Goal: Transaction & Acquisition: Purchase product/service

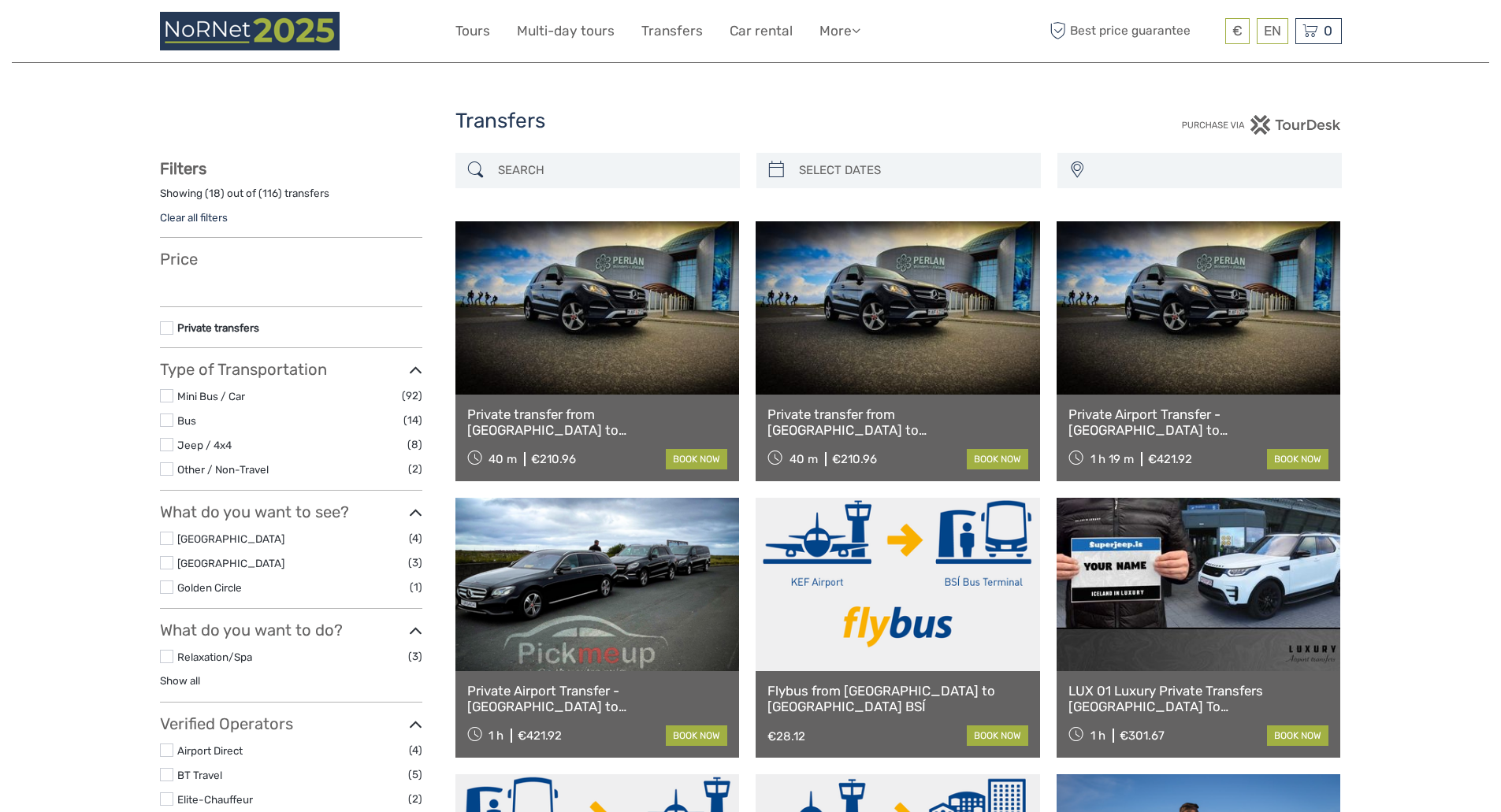
select select
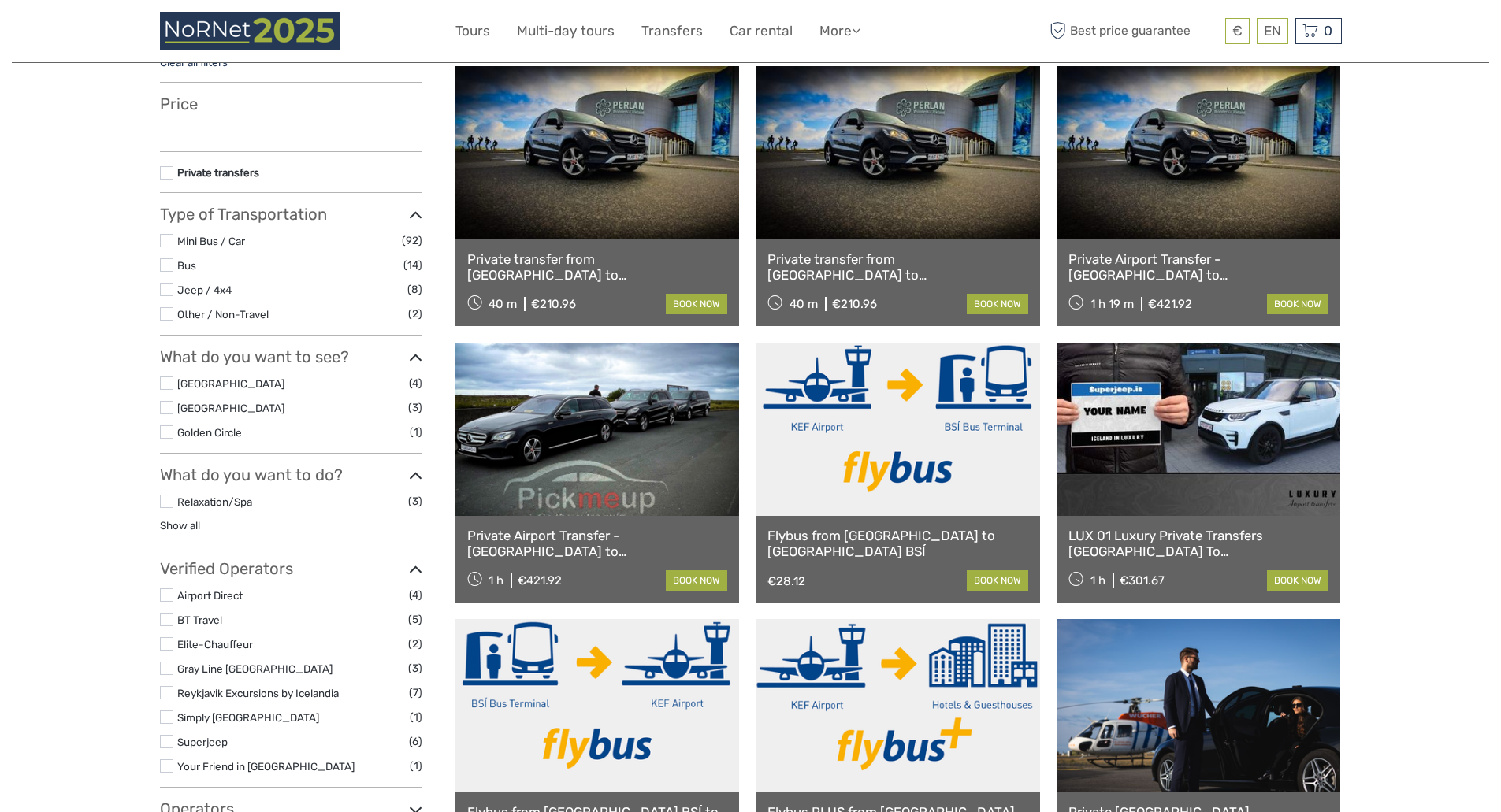
scroll to position [163, 0]
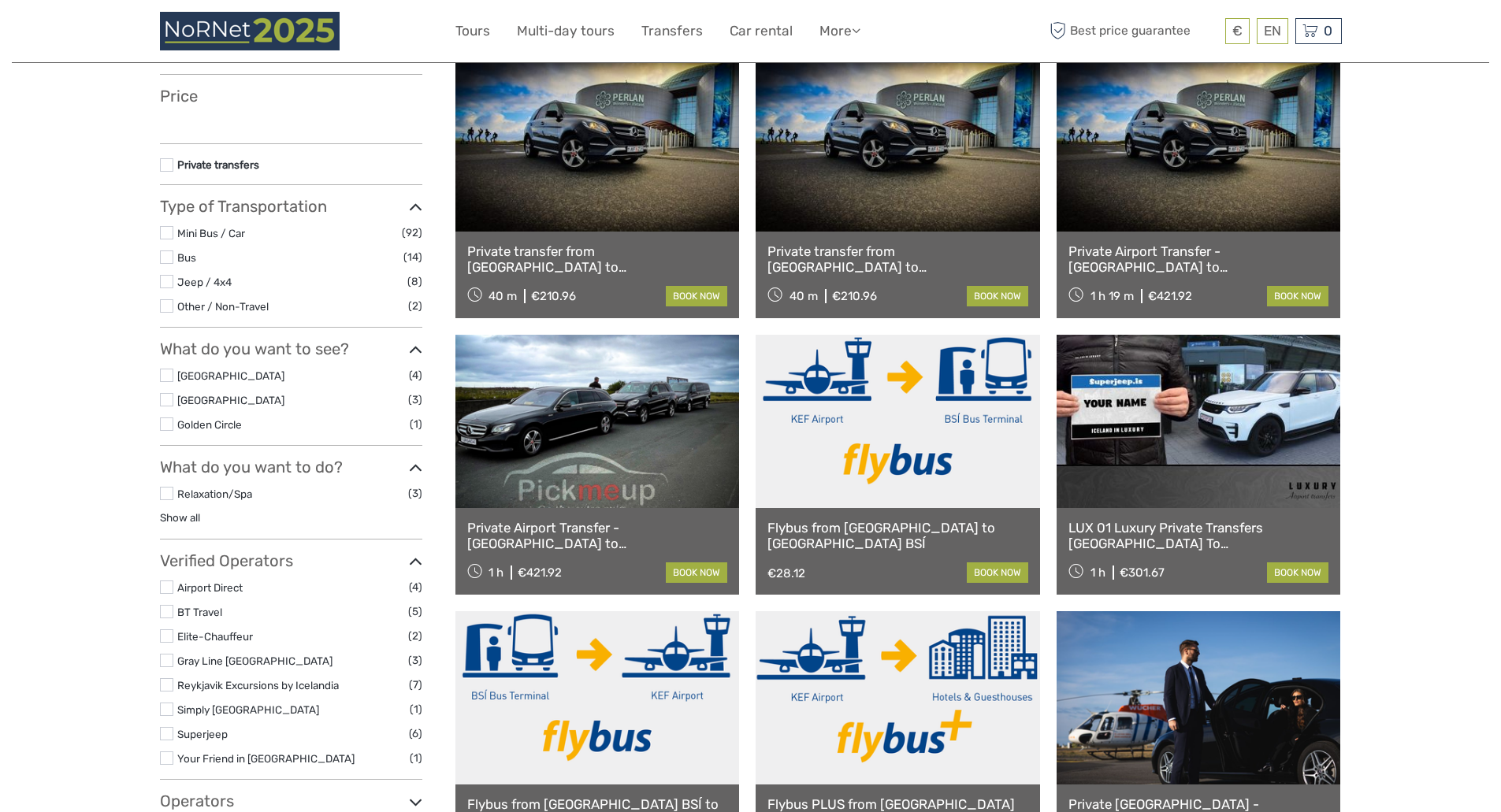
select select
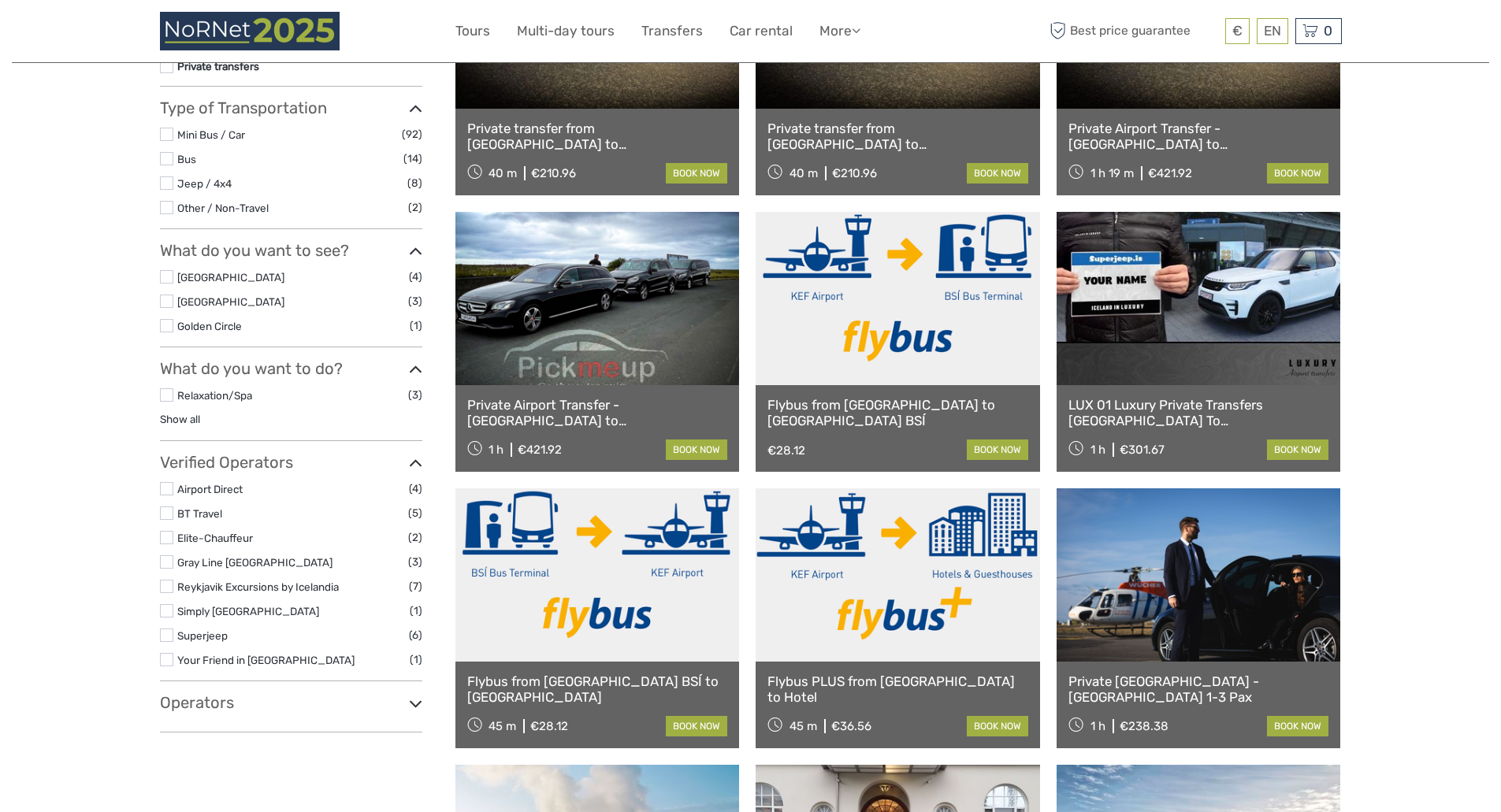
scroll to position [0, 0]
click at [627, 572] on link at bounding box center [598, 574] width 285 height 173
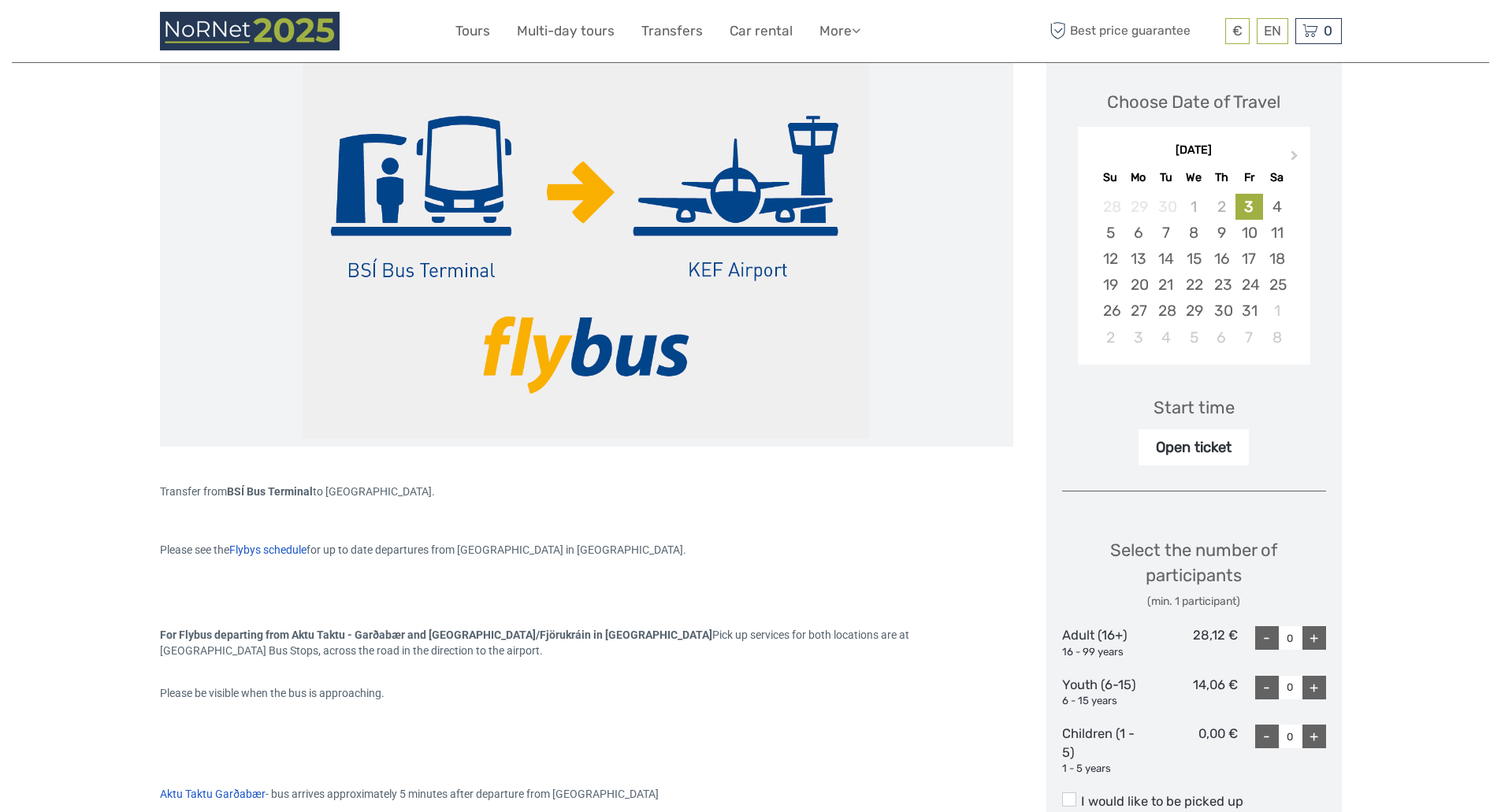
scroll to position [213, 0]
click at [1111, 223] on div "5" at bounding box center [1110, 231] width 28 height 26
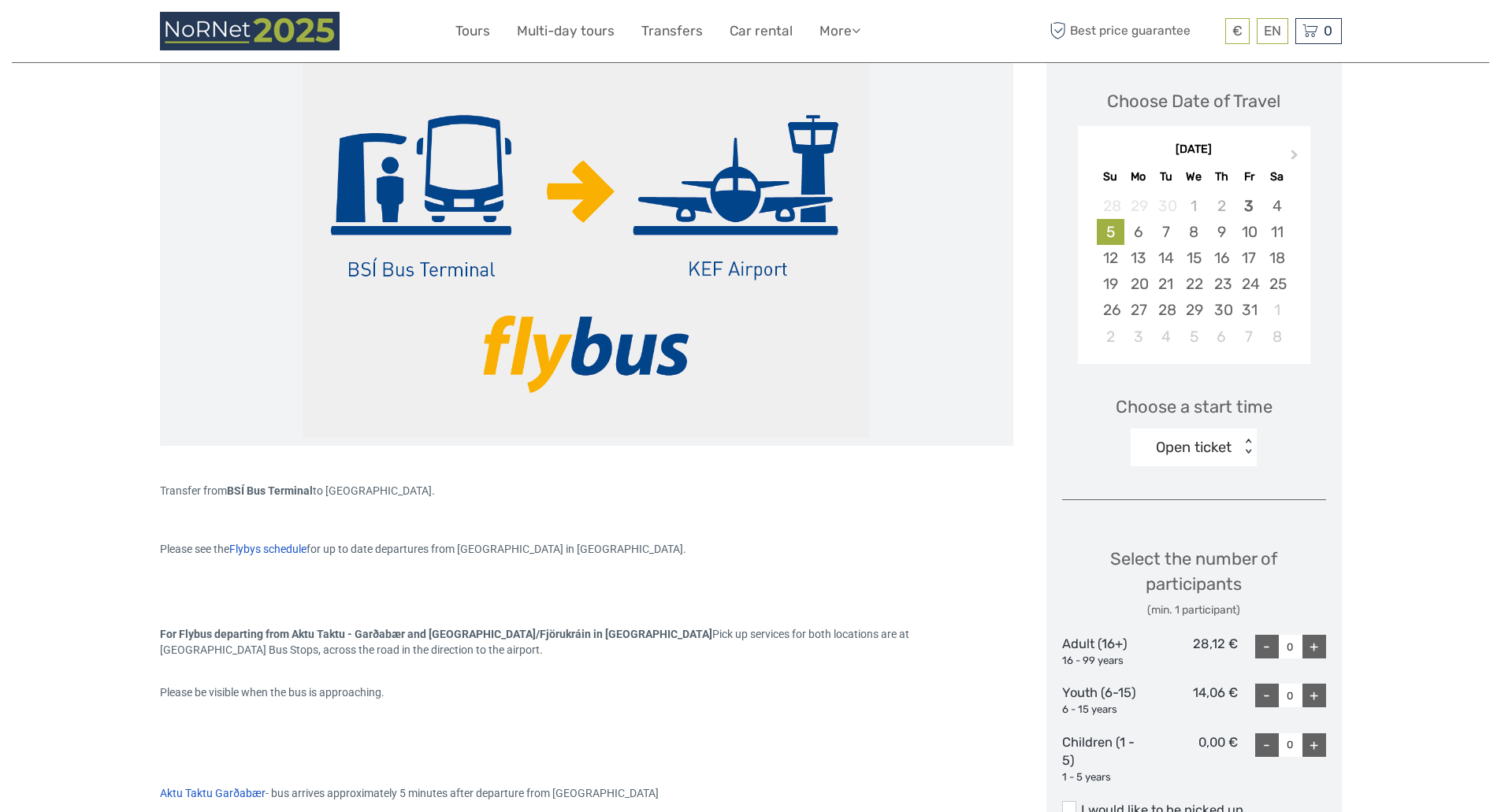
click at [1316, 644] on div "+" at bounding box center [1314, 647] width 24 height 24
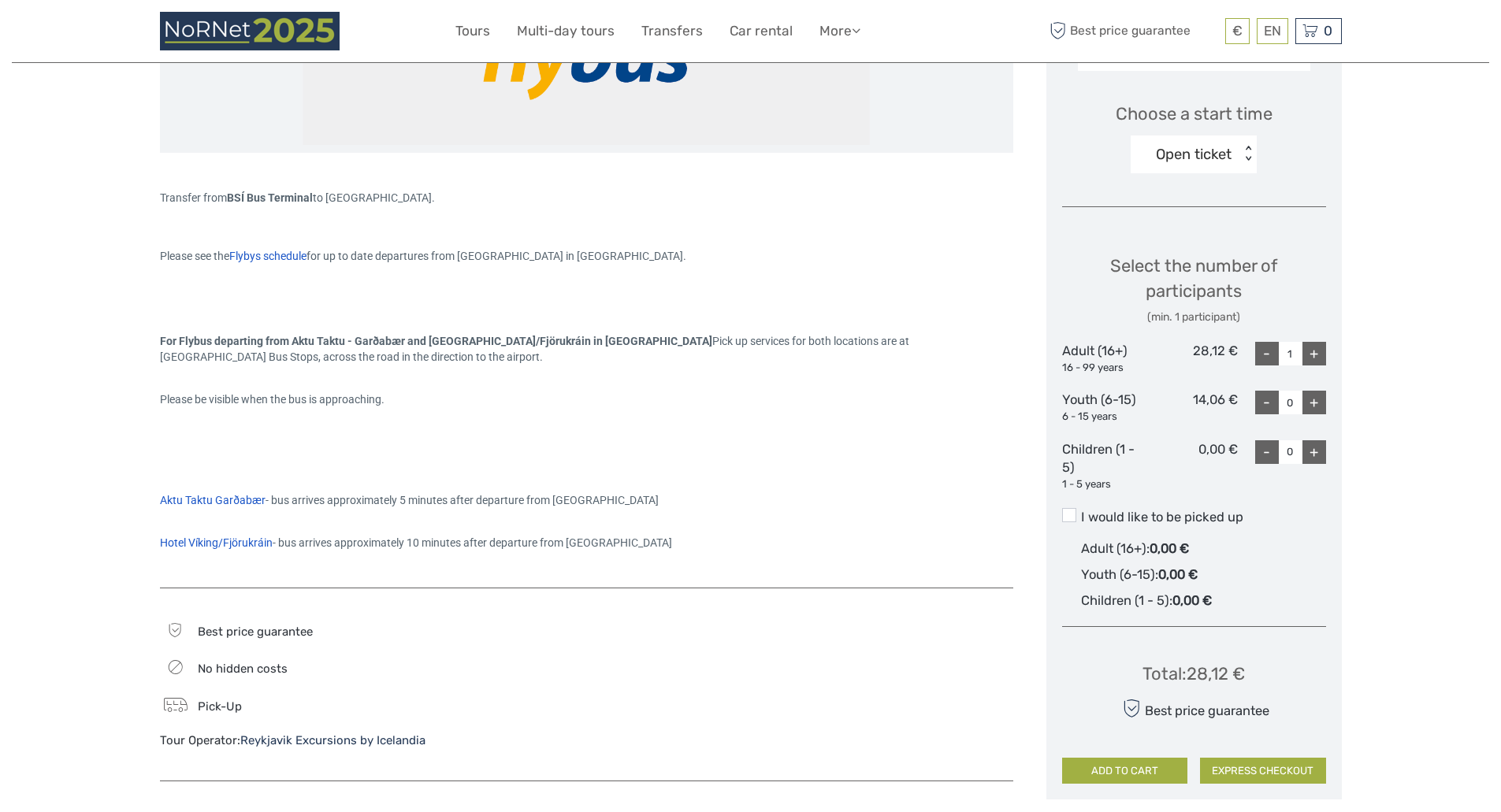
scroll to position [507, 0]
click at [1066, 509] on span at bounding box center [1068, 514] width 14 height 14
click at [1081, 510] on input "I would like to be picked up" at bounding box center [1081, 510] width 0 height 0
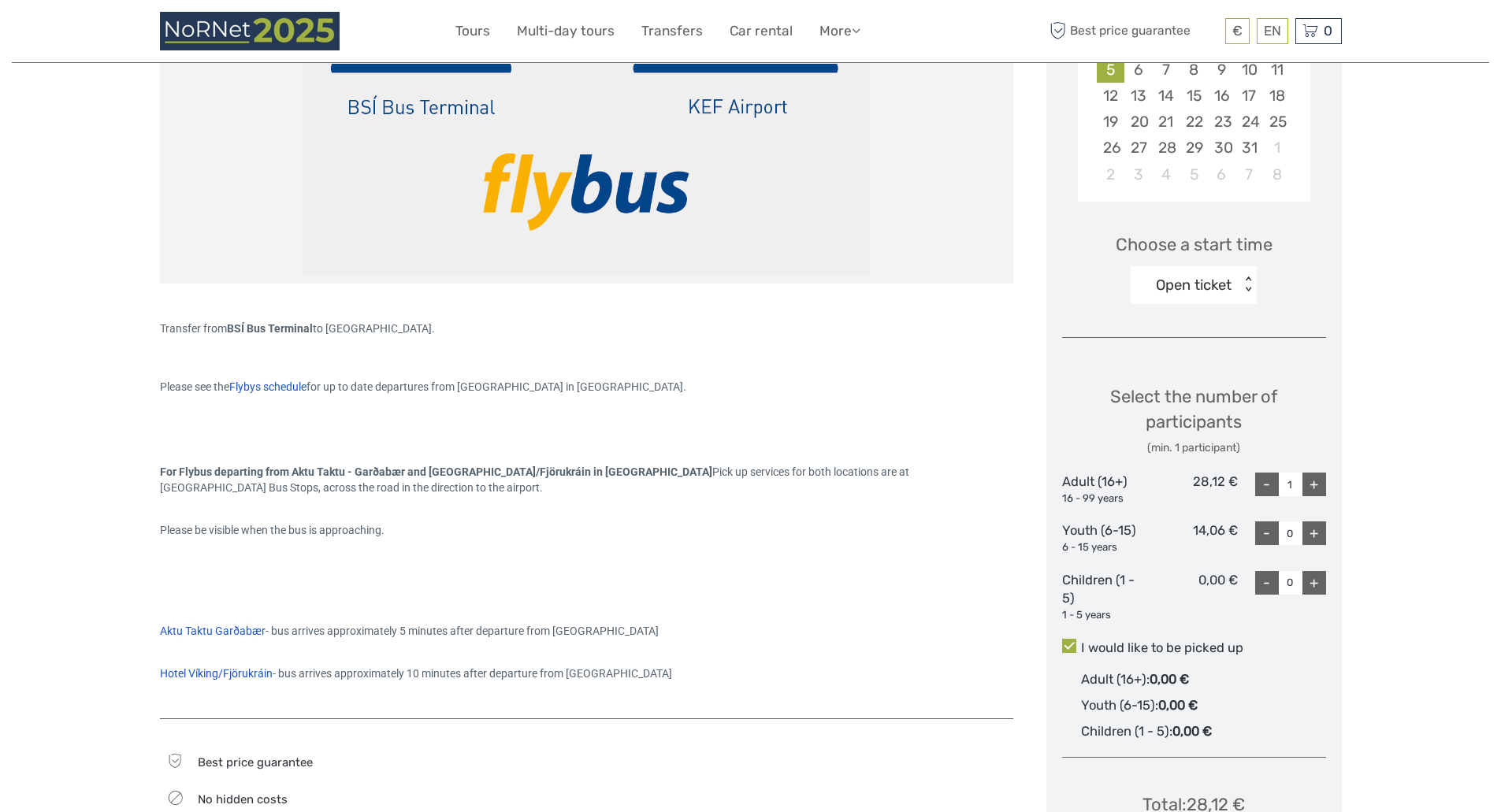
scroll to position [373, 0]
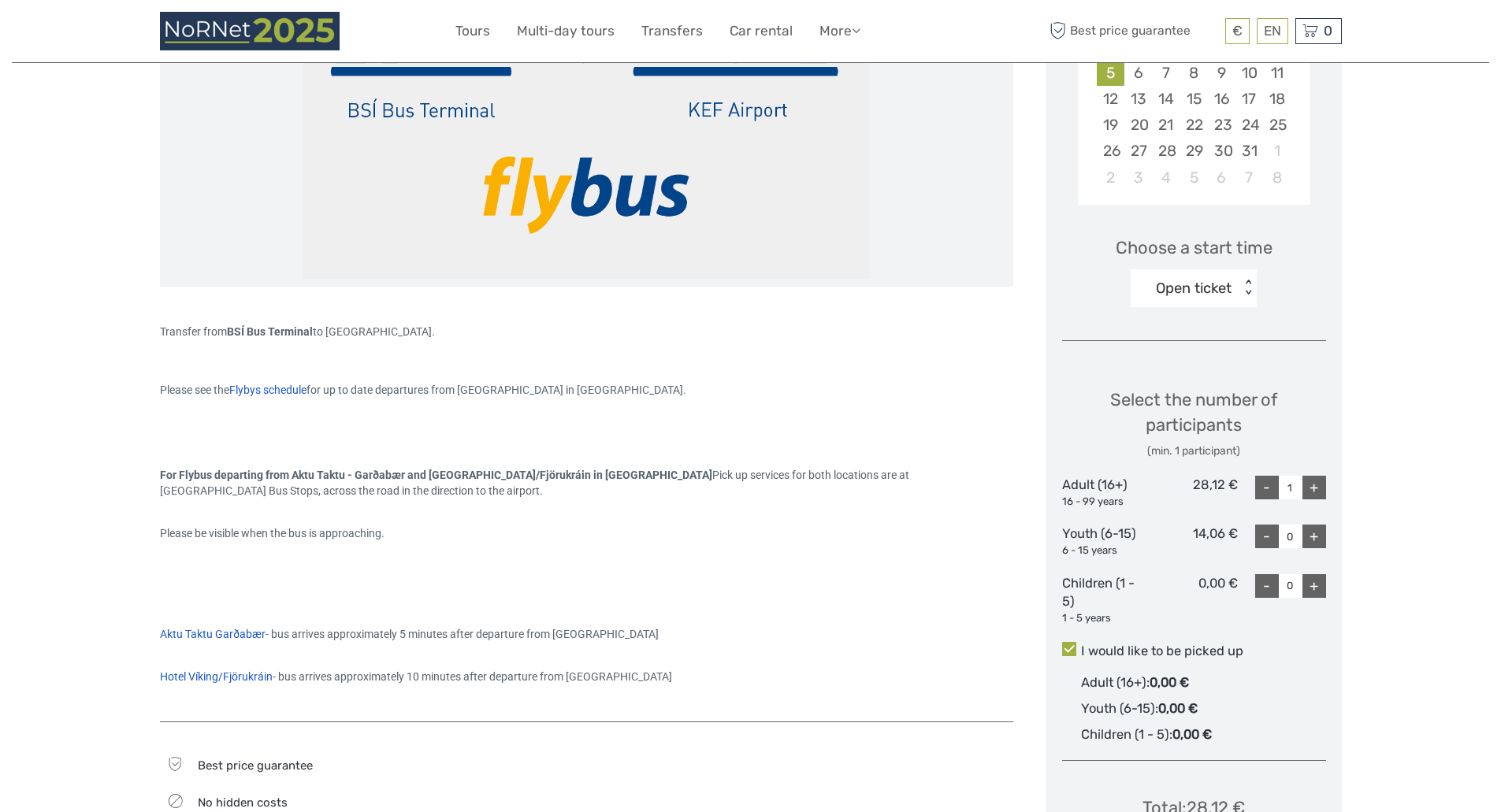
click at [1201, 293] on div "Open ticket" at bounding box center [1185, 288] width 110 height 24
click at [1170, 349] on div "08:30" at bounding box center [1192, 350] width 110 height 27
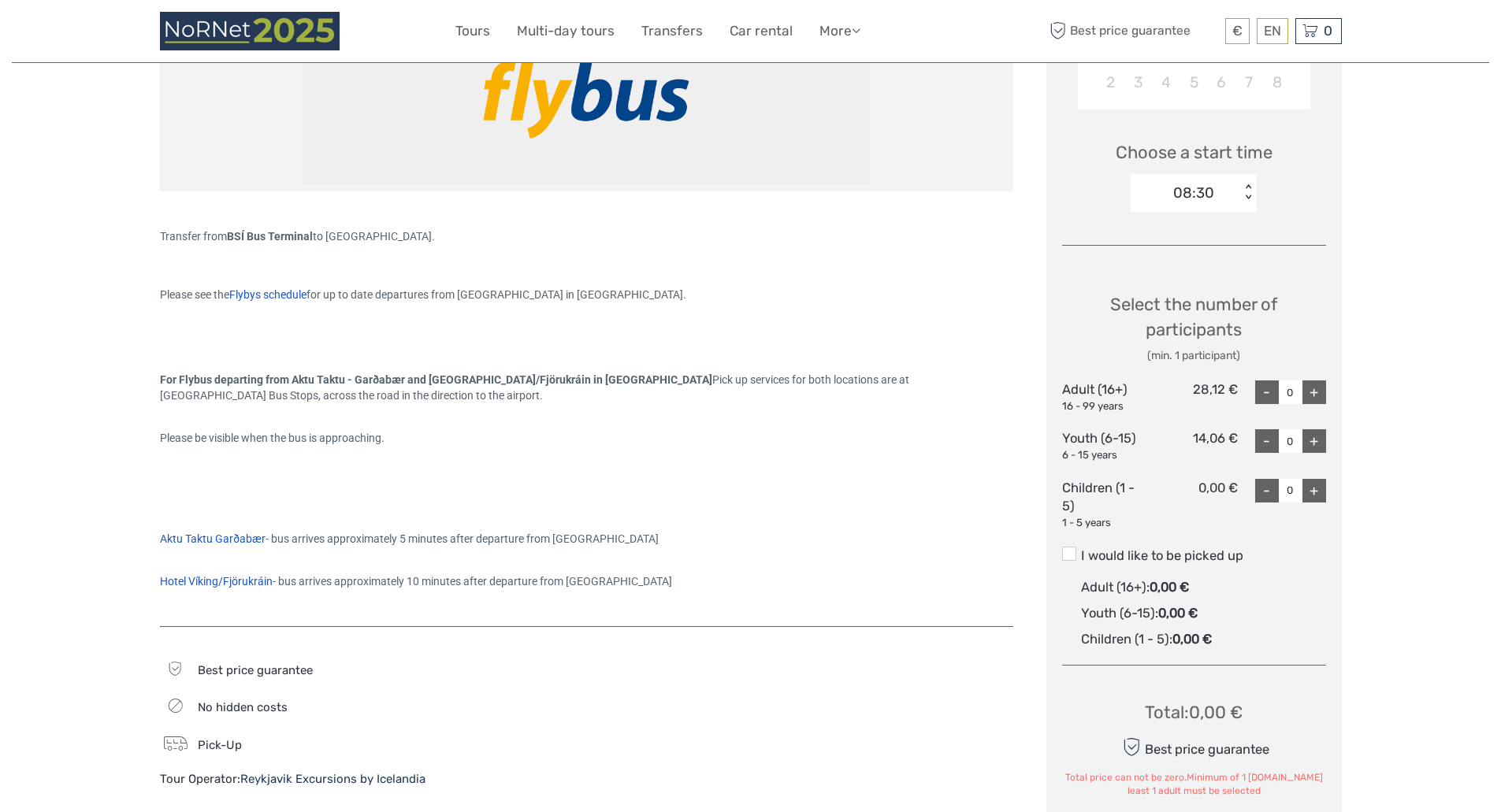
scroll to position [467, 0]
click at [1314, 397] on div "+" at bounding box center [1314, 393] width 24 height 24
type input "1"
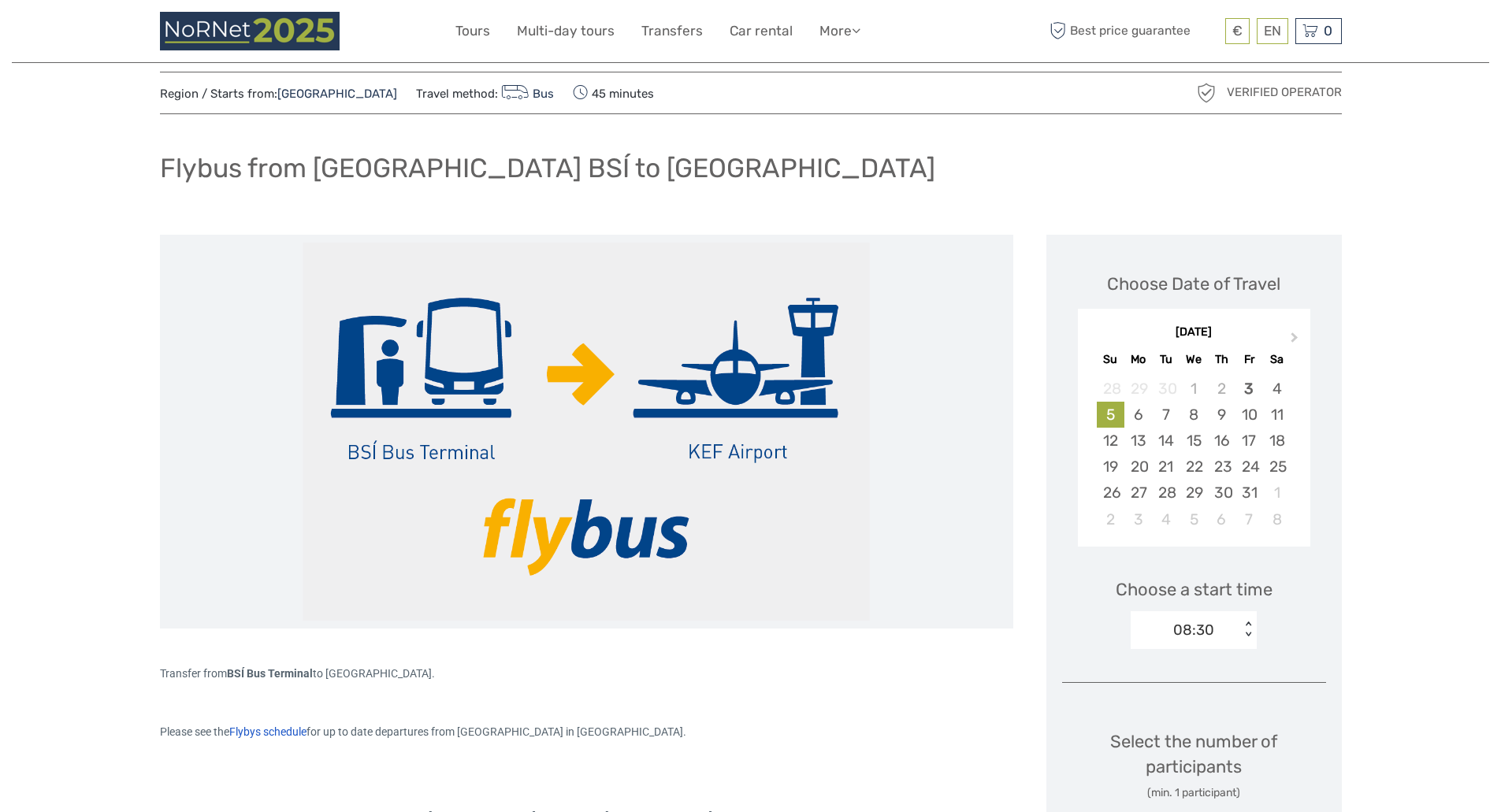
scroll to position [33, 0]
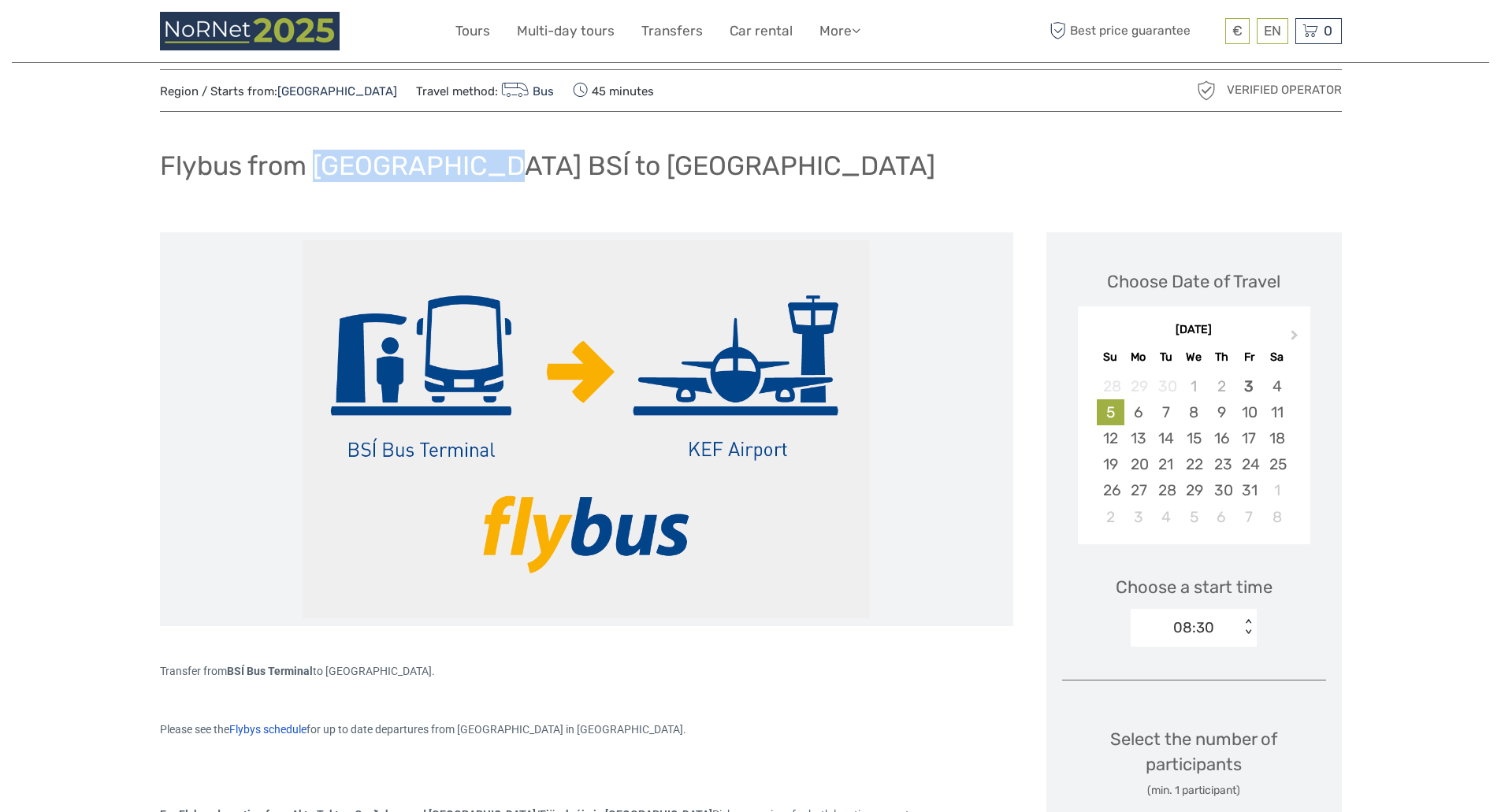
drag, startPoint x: 476, startPoint y: 165, endPoint x: 318, endPoint y: 160, distance: 158.1
click at [318, 160] on h1 "Flybus from [GEOGRAPHIC_DATA] BSÍ to [GEOGRAPHIC_DATA]" at bounding box center [547, 166] width 775 height 32
copy h1 "Reykjavik BSÍ"
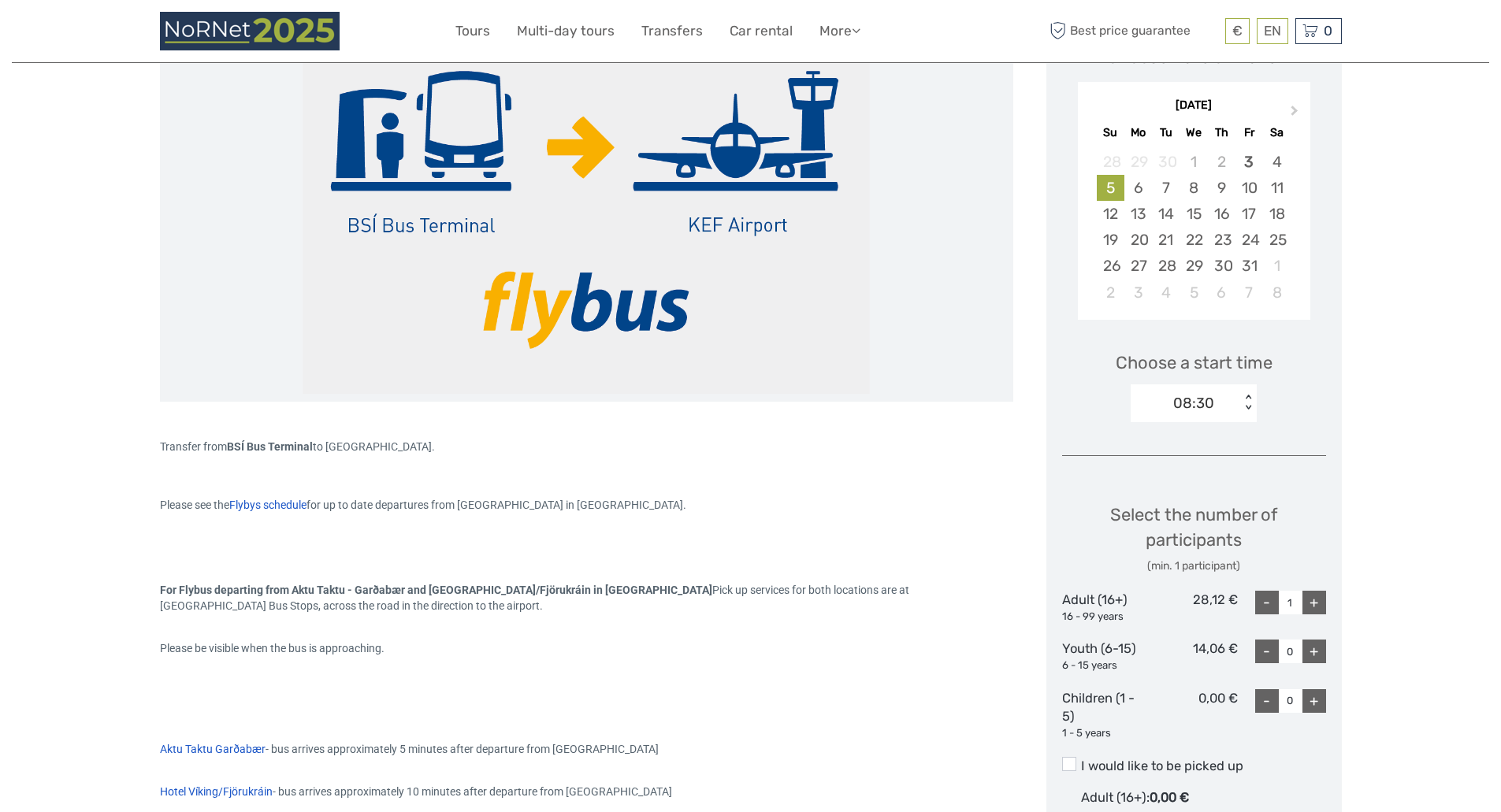
scroll to position [0, 0]
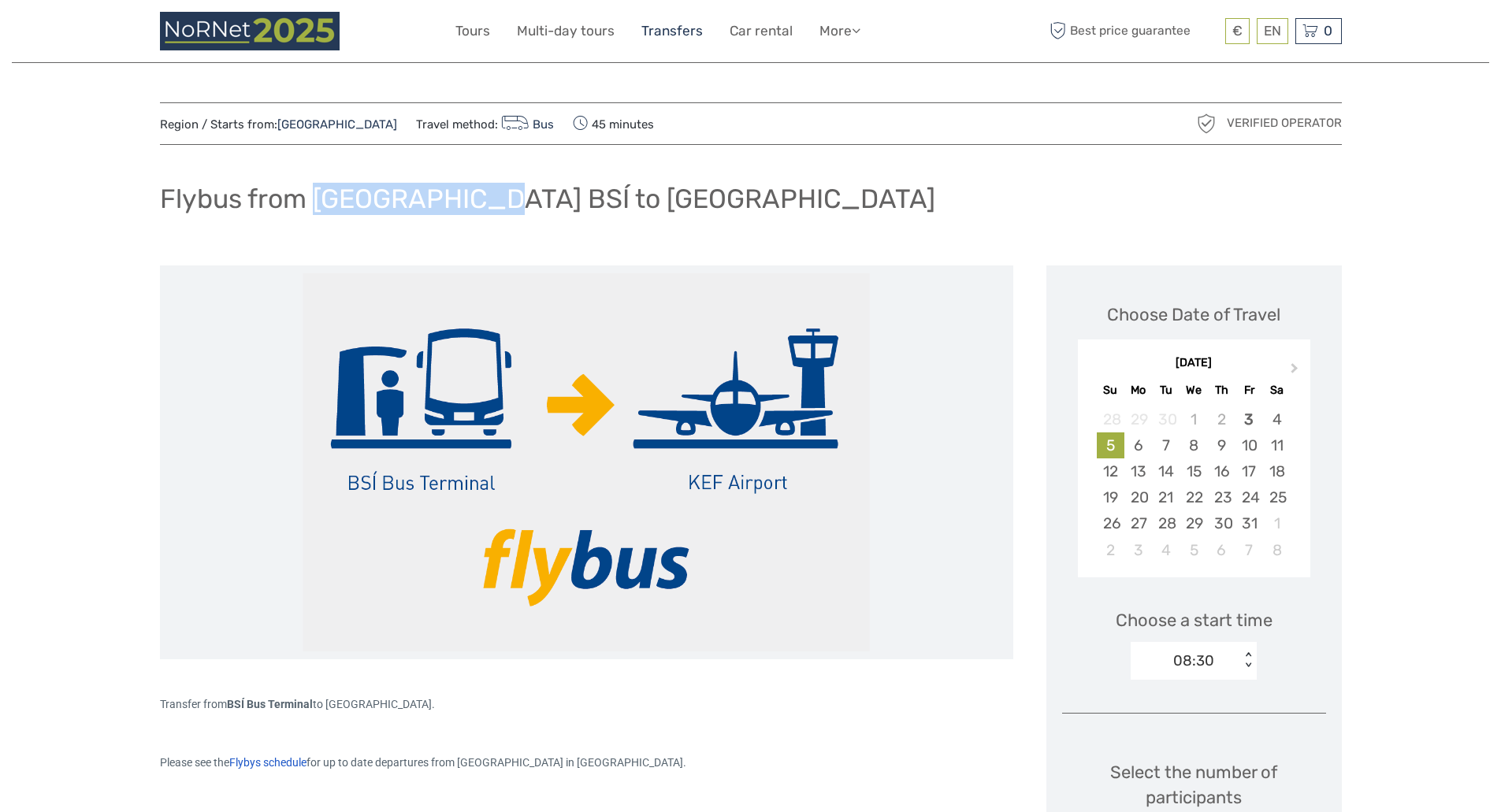
click at [678, 28] on link "Transfers" at bounding box center [672, 32] width 61 height 23
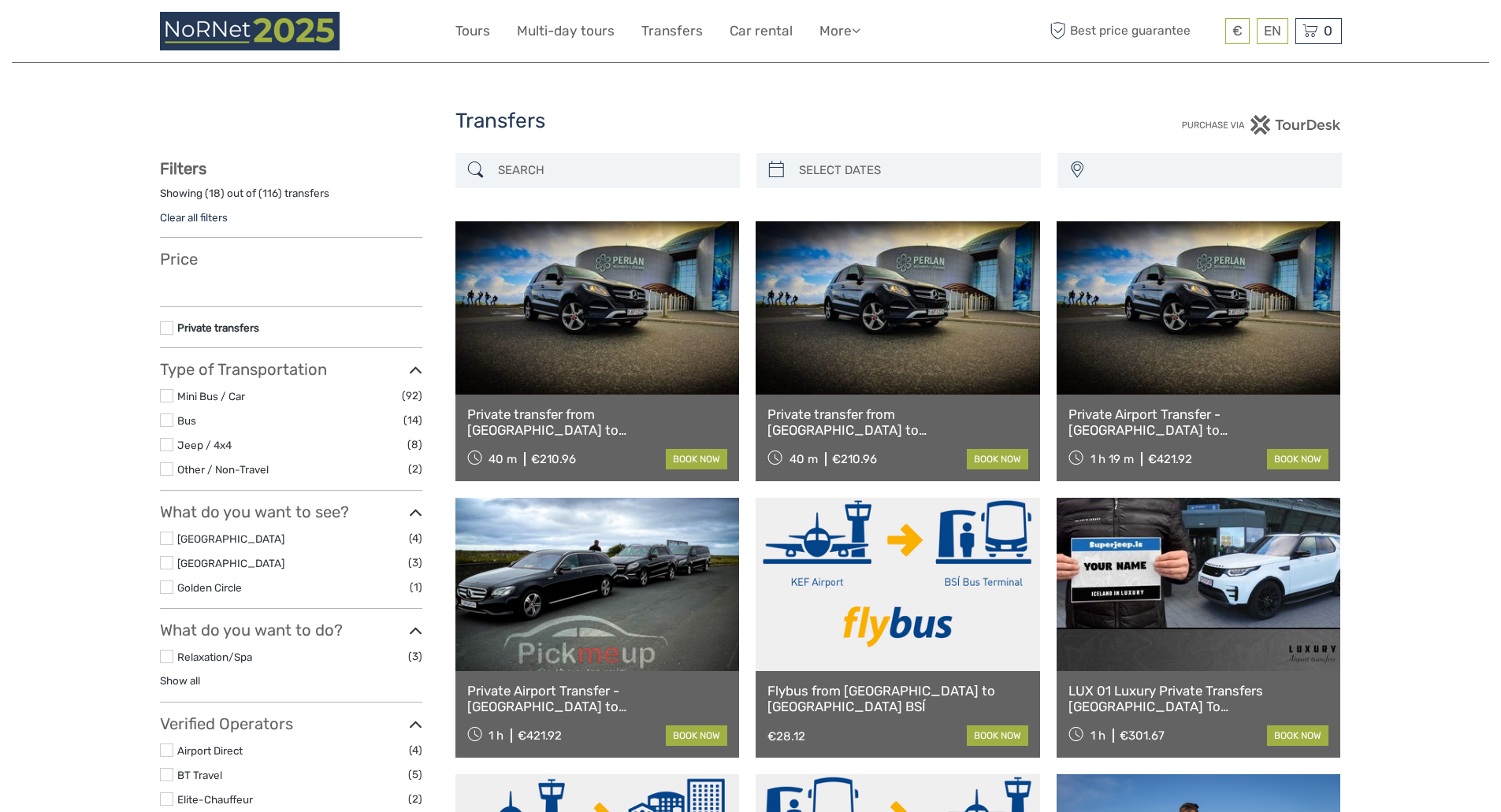
select select
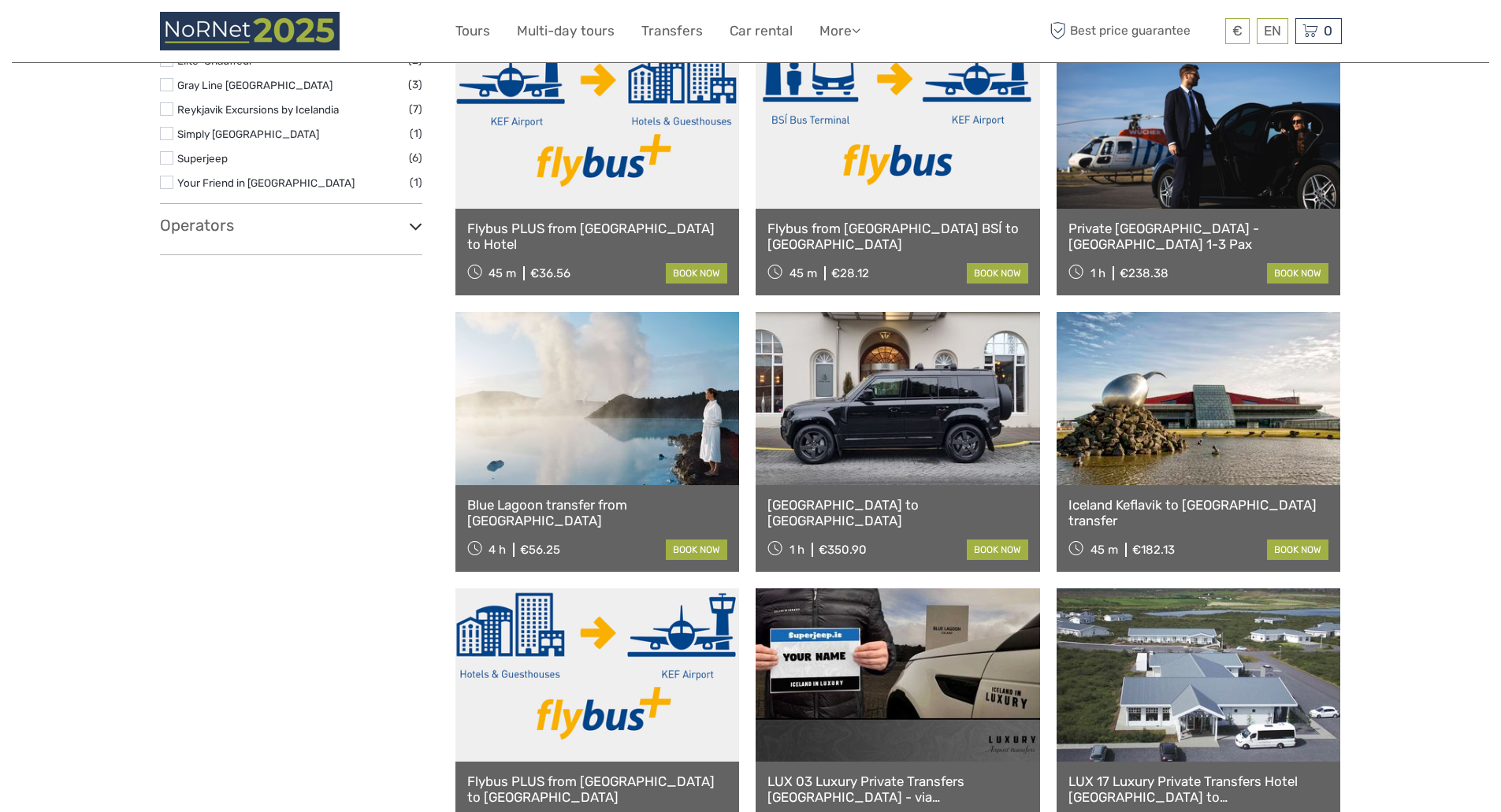
scroll to position [787, 0]
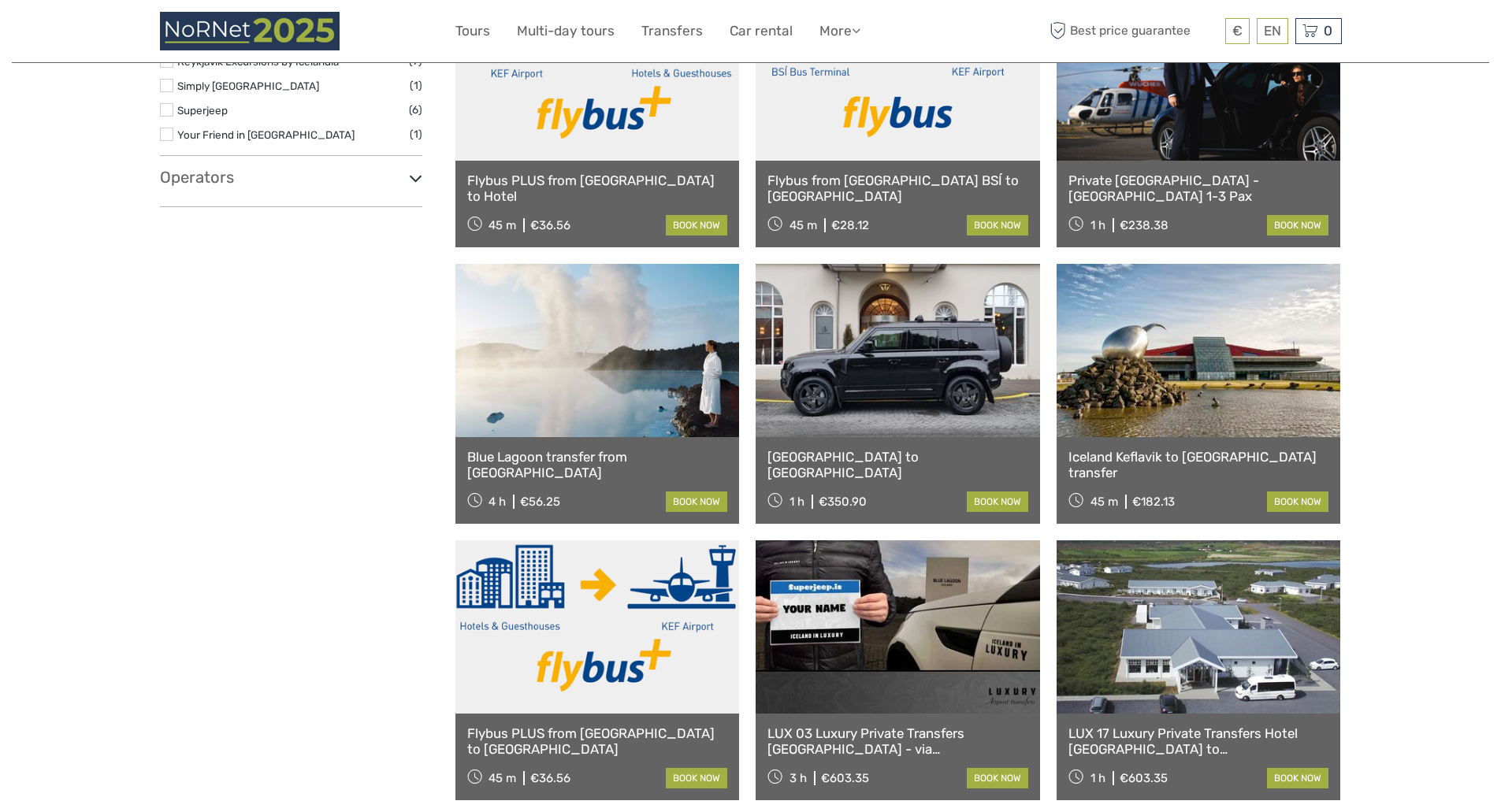
select select
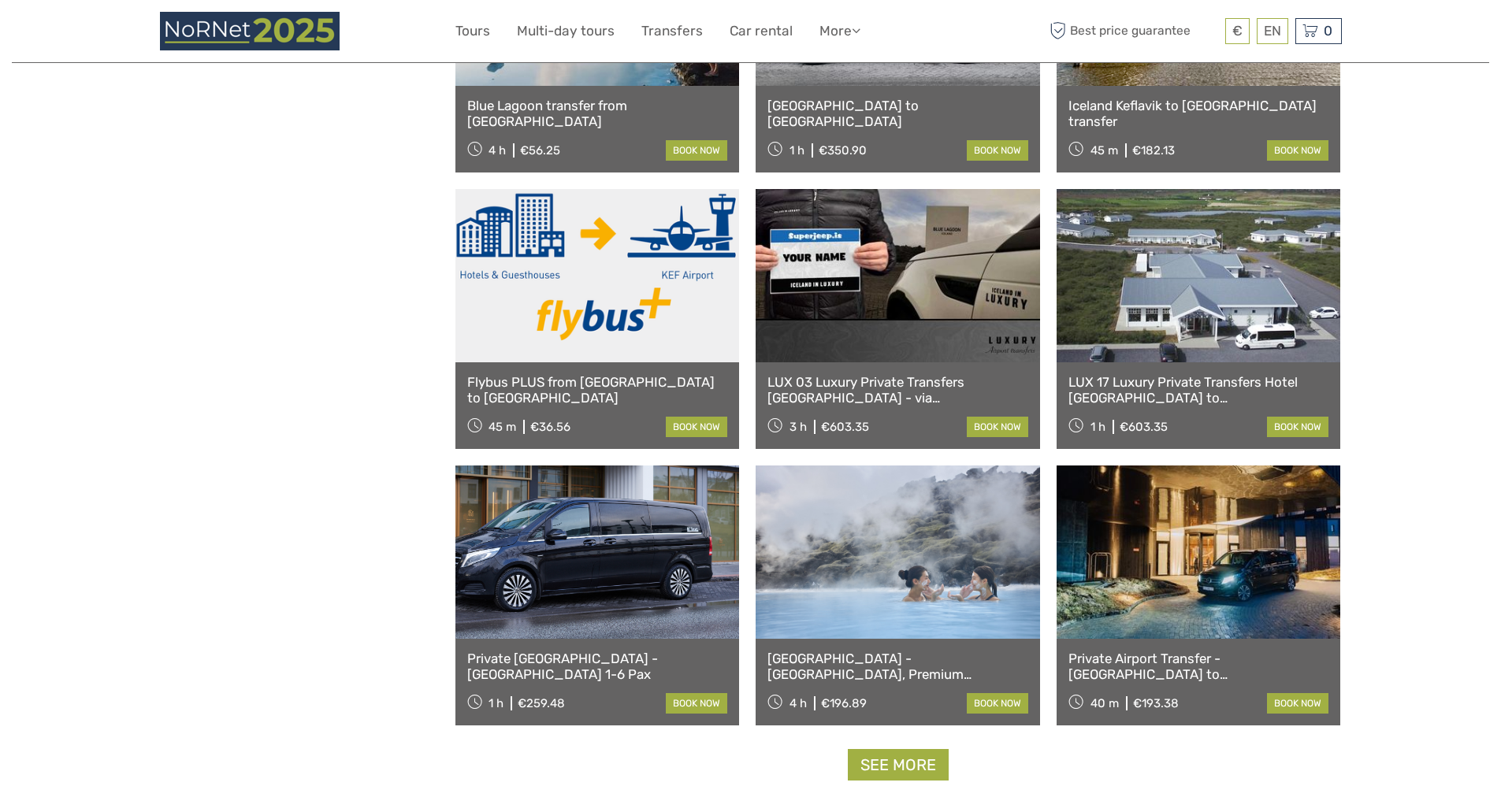
scroll to position [1583, 0]
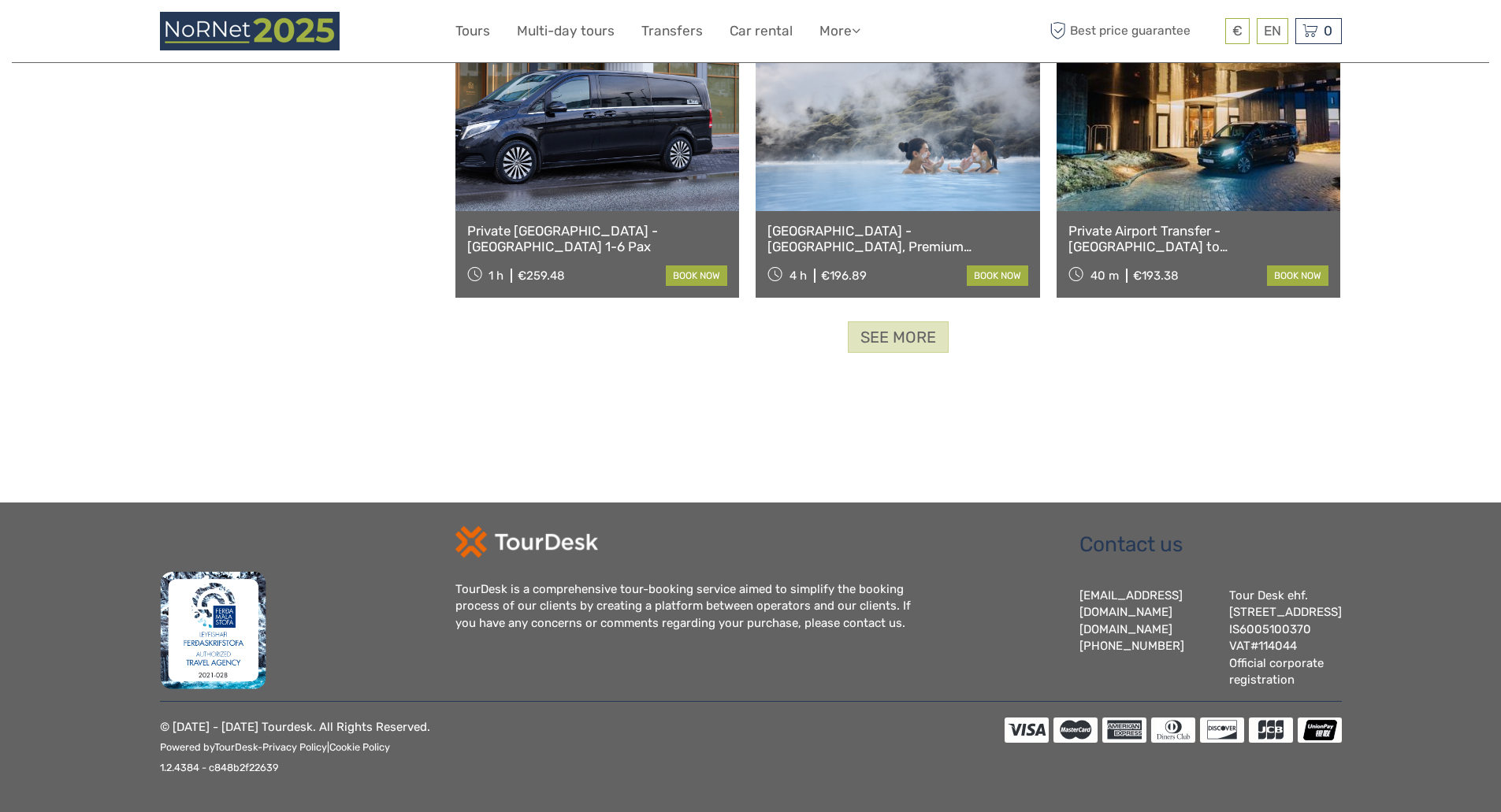
click at [912, 321] on link "See more" at bounding box center [898, 337] width 101 height 32
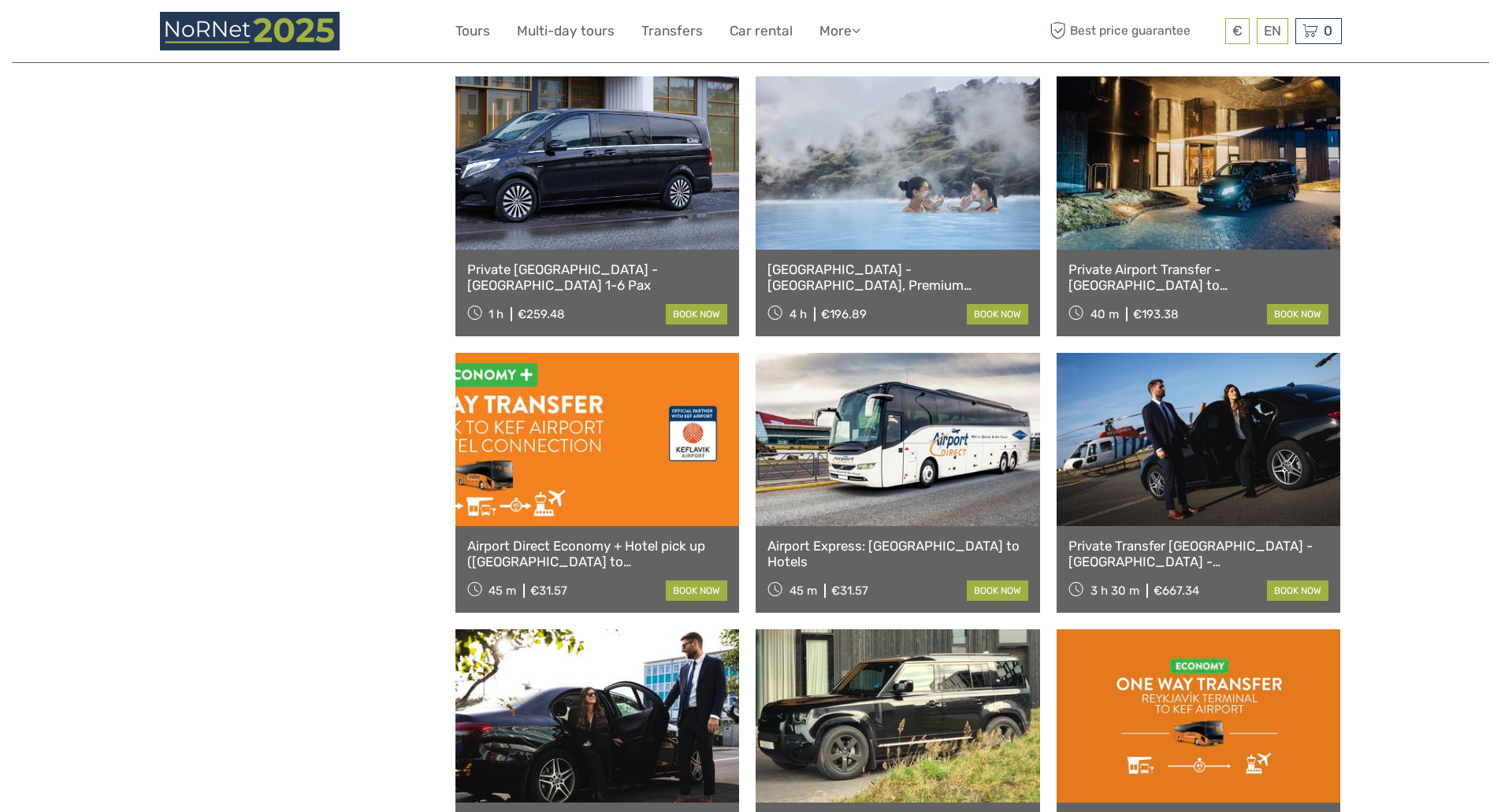
scroll to position [1845, 0]
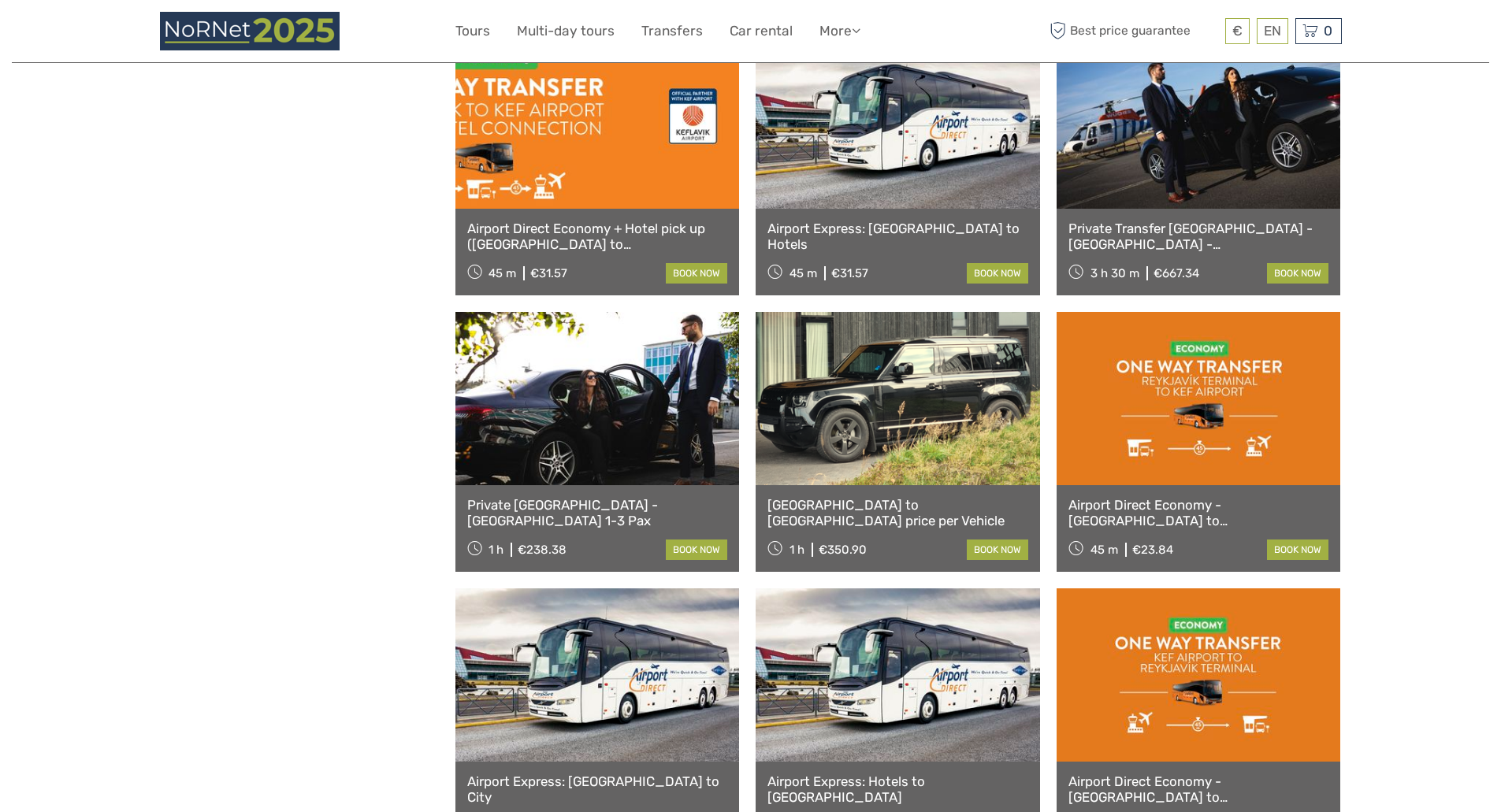
click at [1201, 422] on link at bounding box center [1199, 398] width 285 height 173
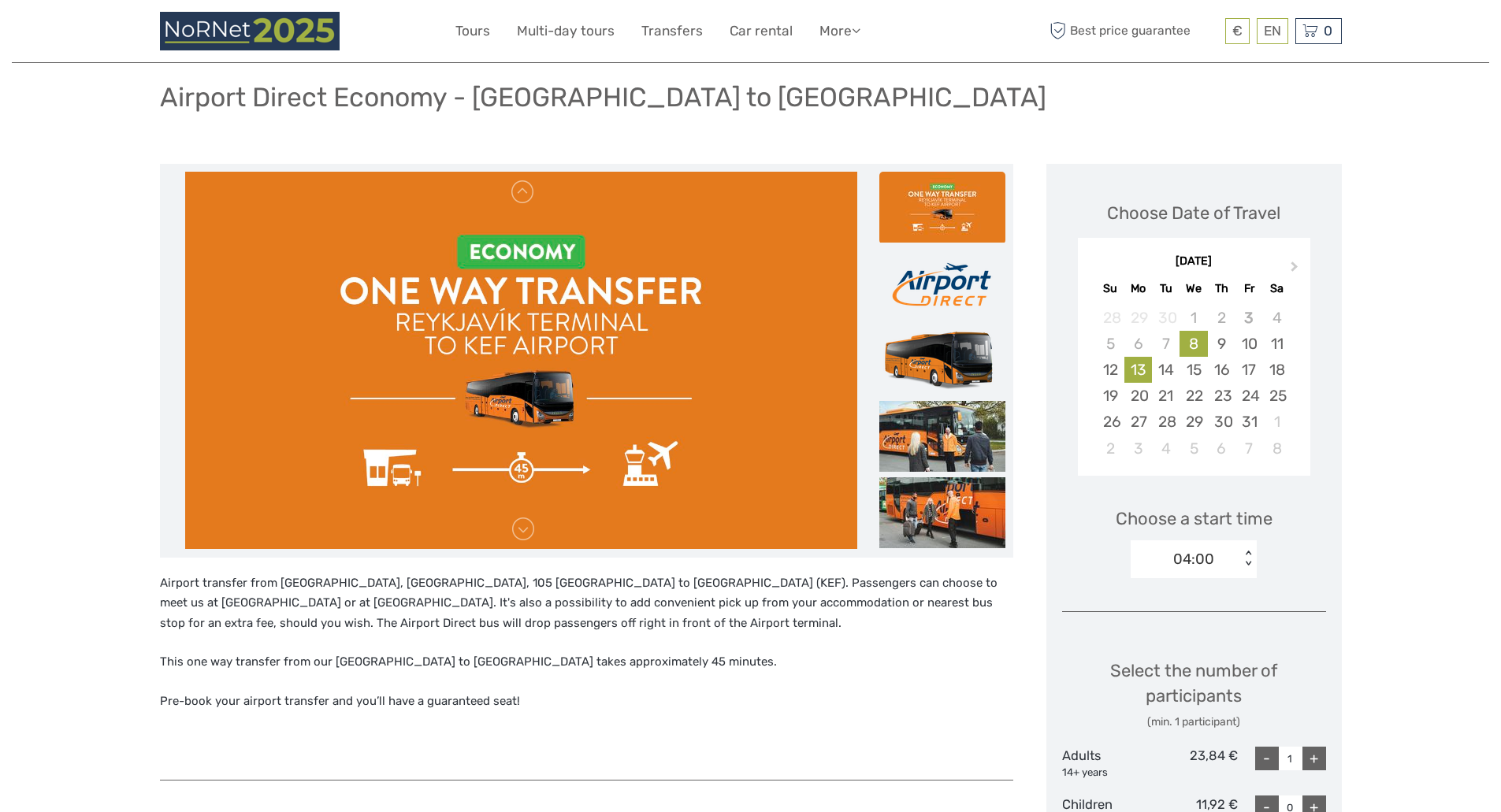
scroll to position [105, 0]
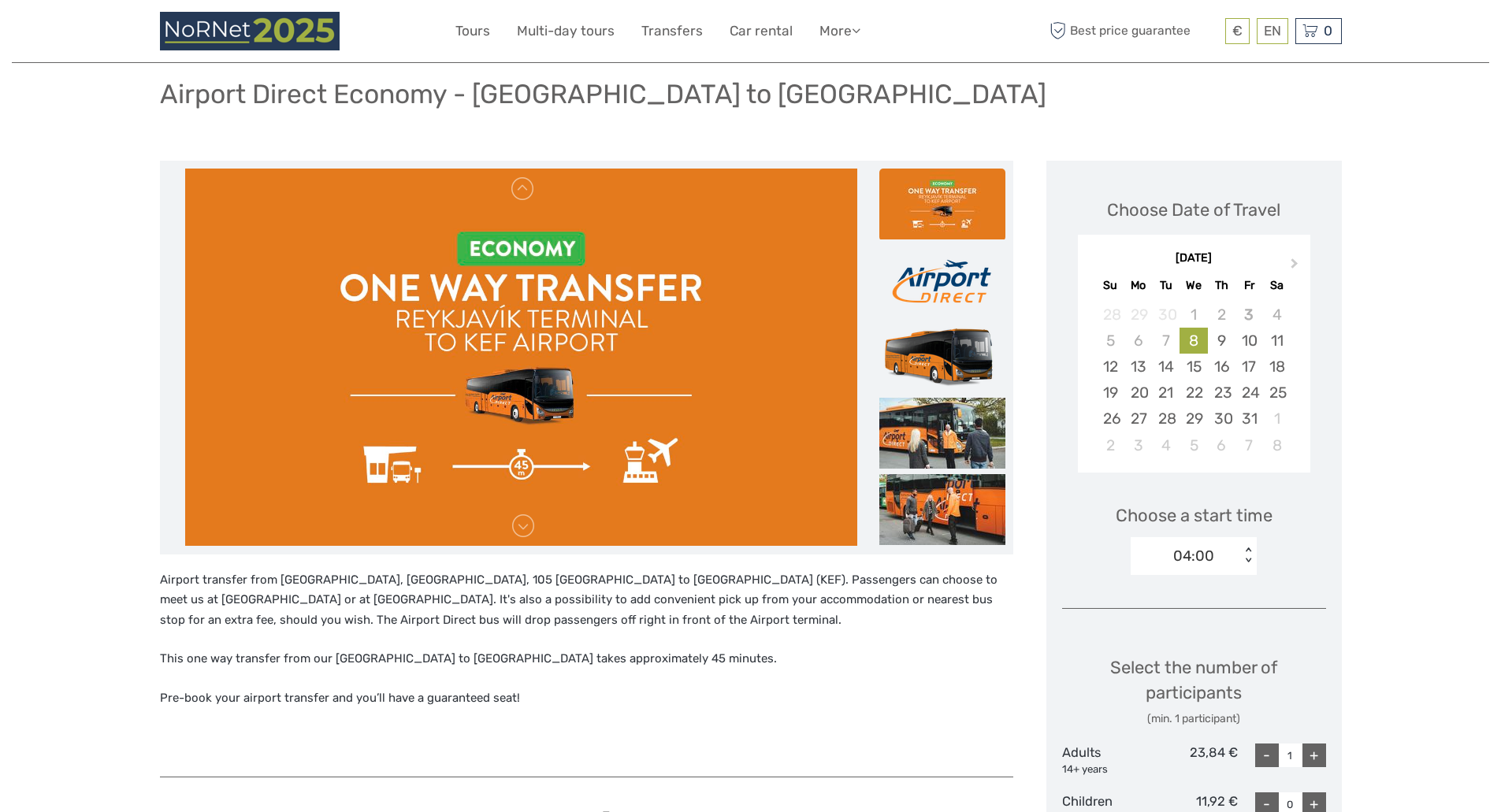
click at [1207, 554] on div "04:00" at bounding box center [1193, 555] width 41 height 20
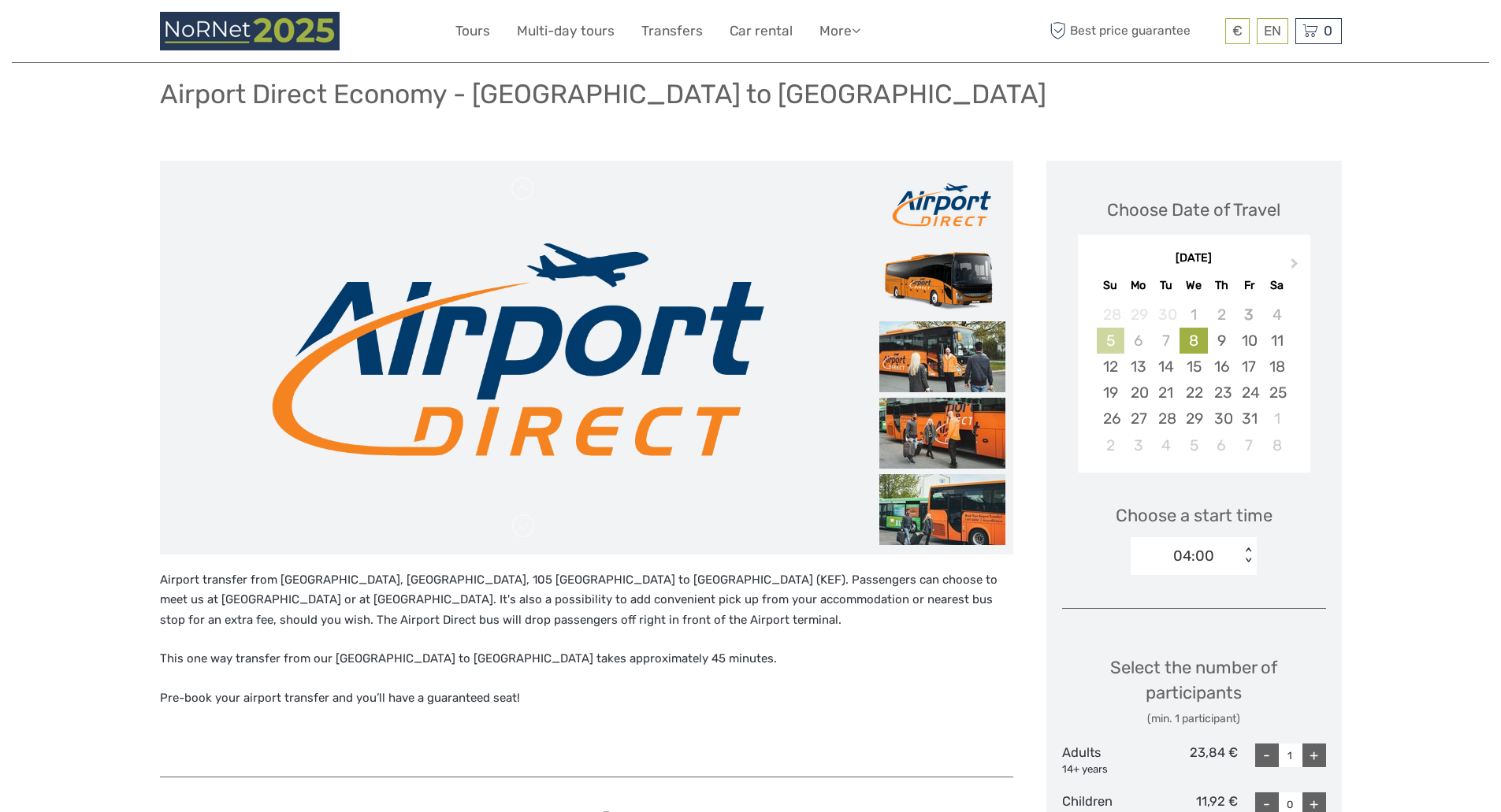
click at [1110, 339] on div "5" at bounding box center [1110, 340] width 28 height 26
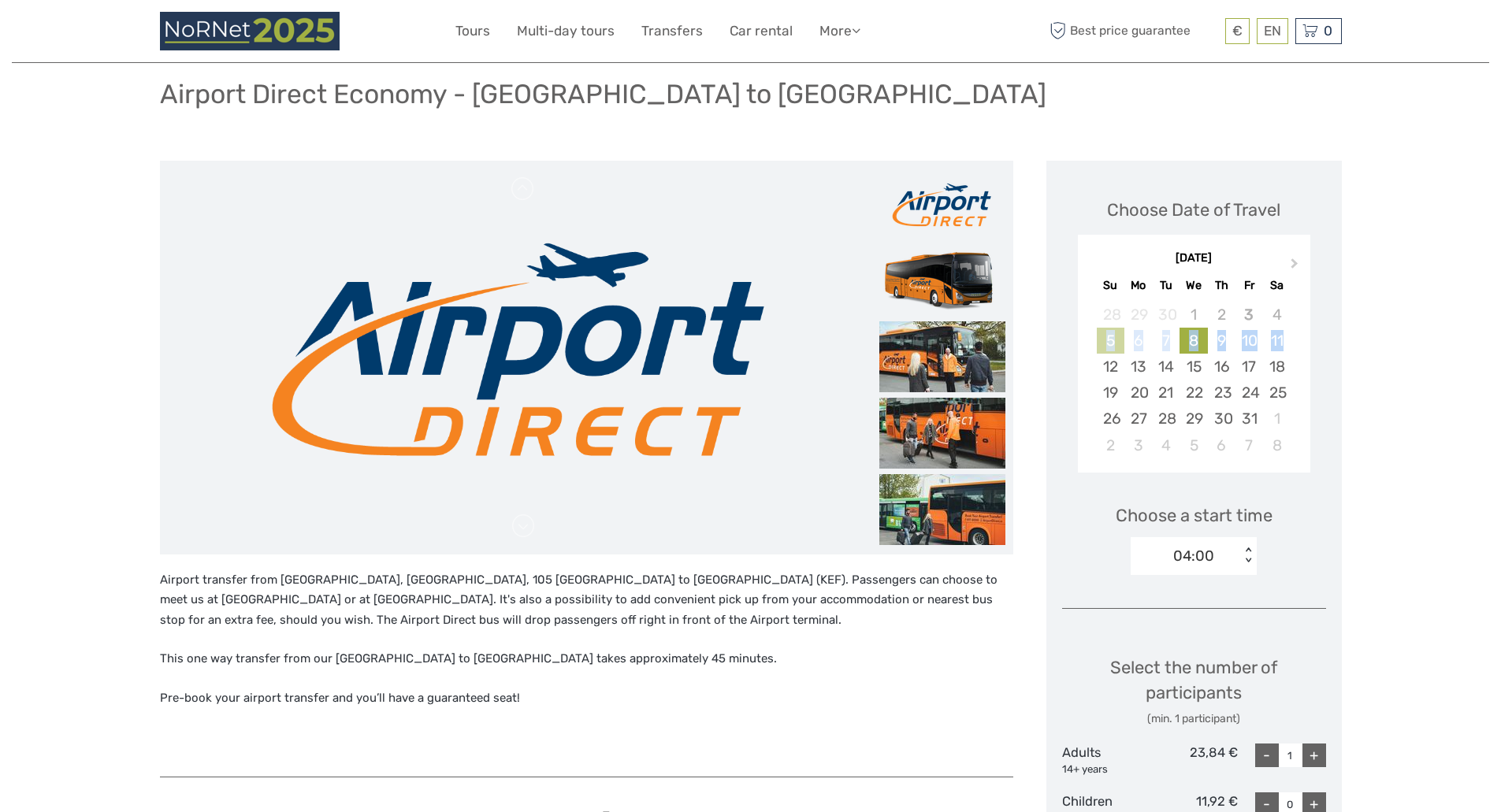
click at [1110, 339] on div "5" at bounding box center [1110, 340] width 28 height 26
click at [1305, 419] on div "October 2025 Su Mo Tu We Th Fr Sa 28 29 30 1 2 3 4 5 6 7 8 9 10 11 12 13 14 15 …" at bounding box center [1193, 353] width 232 height 219
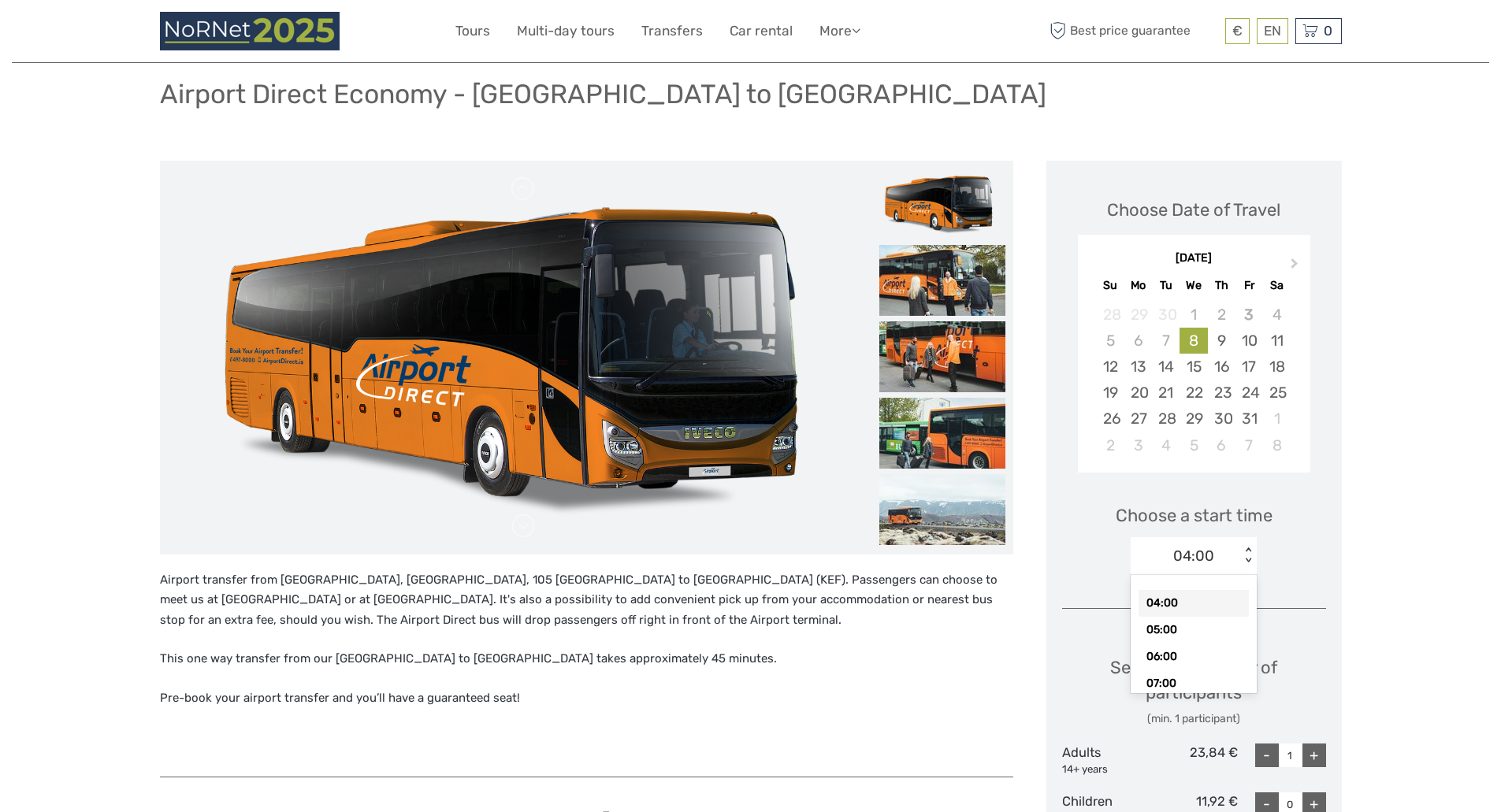
click at [1195, 559] on div "04:00" at bounding box center [1193, 555] width 41 height 20
click at [1184, 657] on div "08:00" at bounding box center [1192, 659] width 110 height 27
click at [1114, 342] on div "5" at bounding box center [1110, 340] width 28 height 26
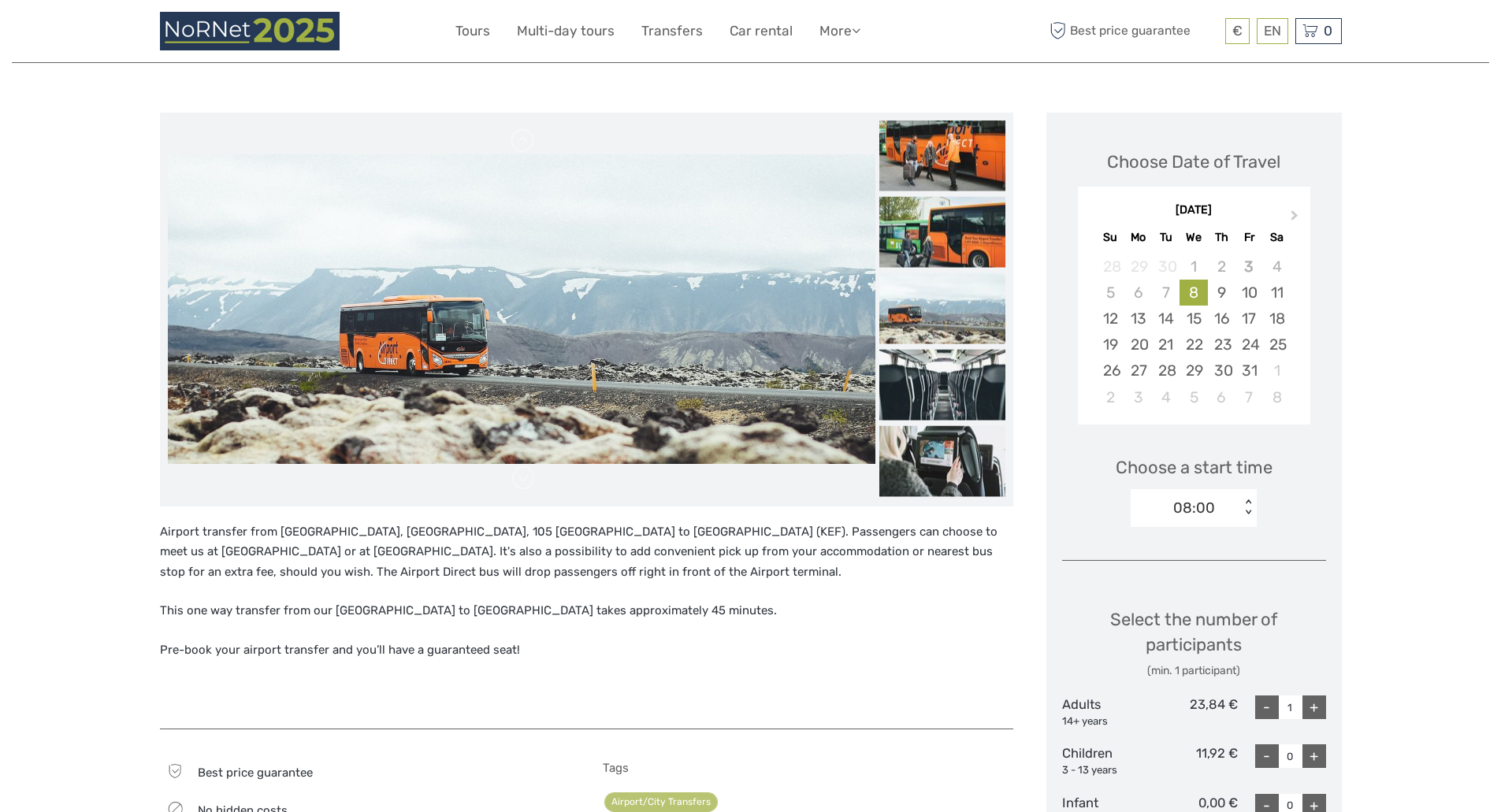
scroll to position [0, 0]
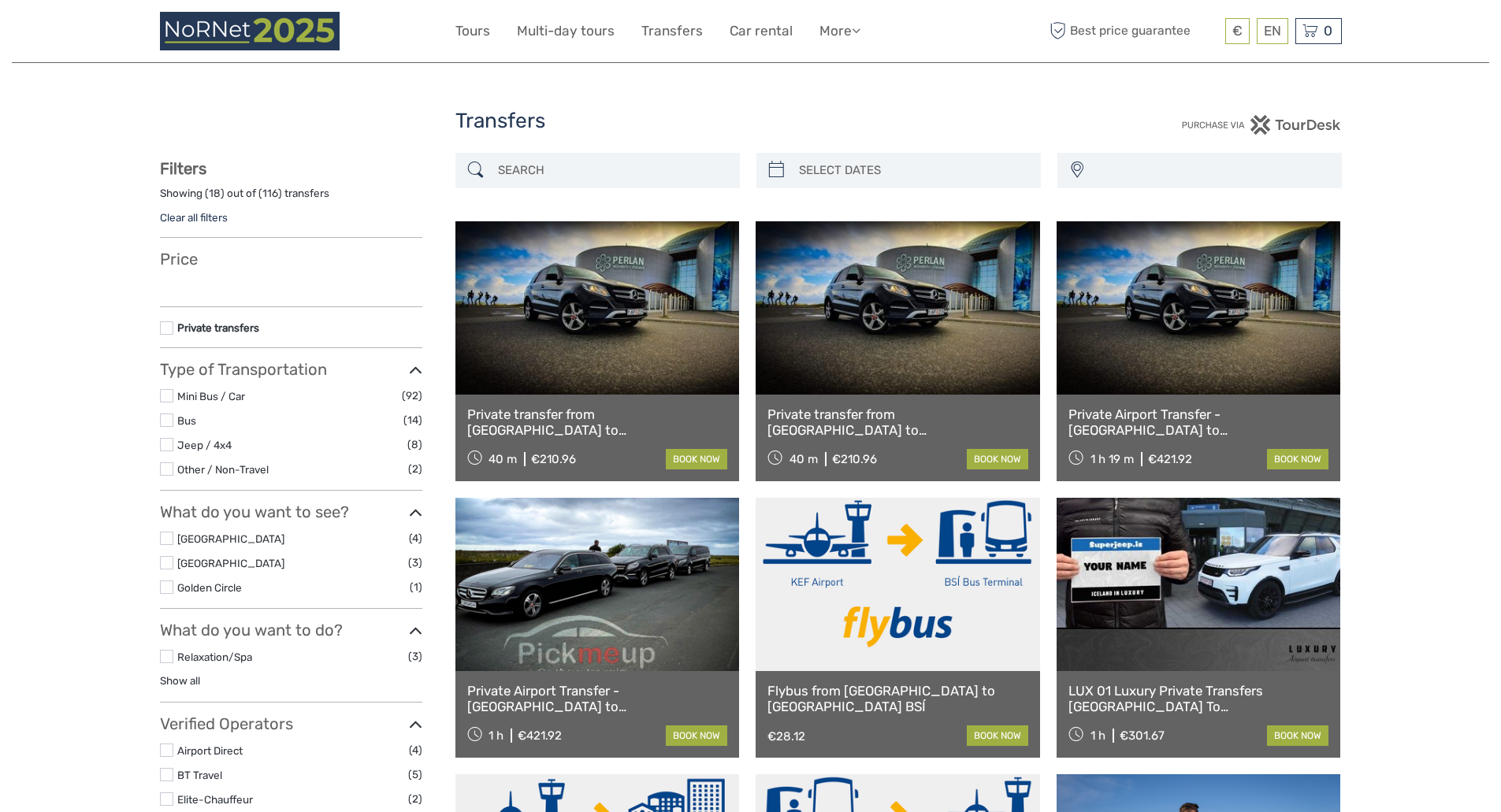
select select
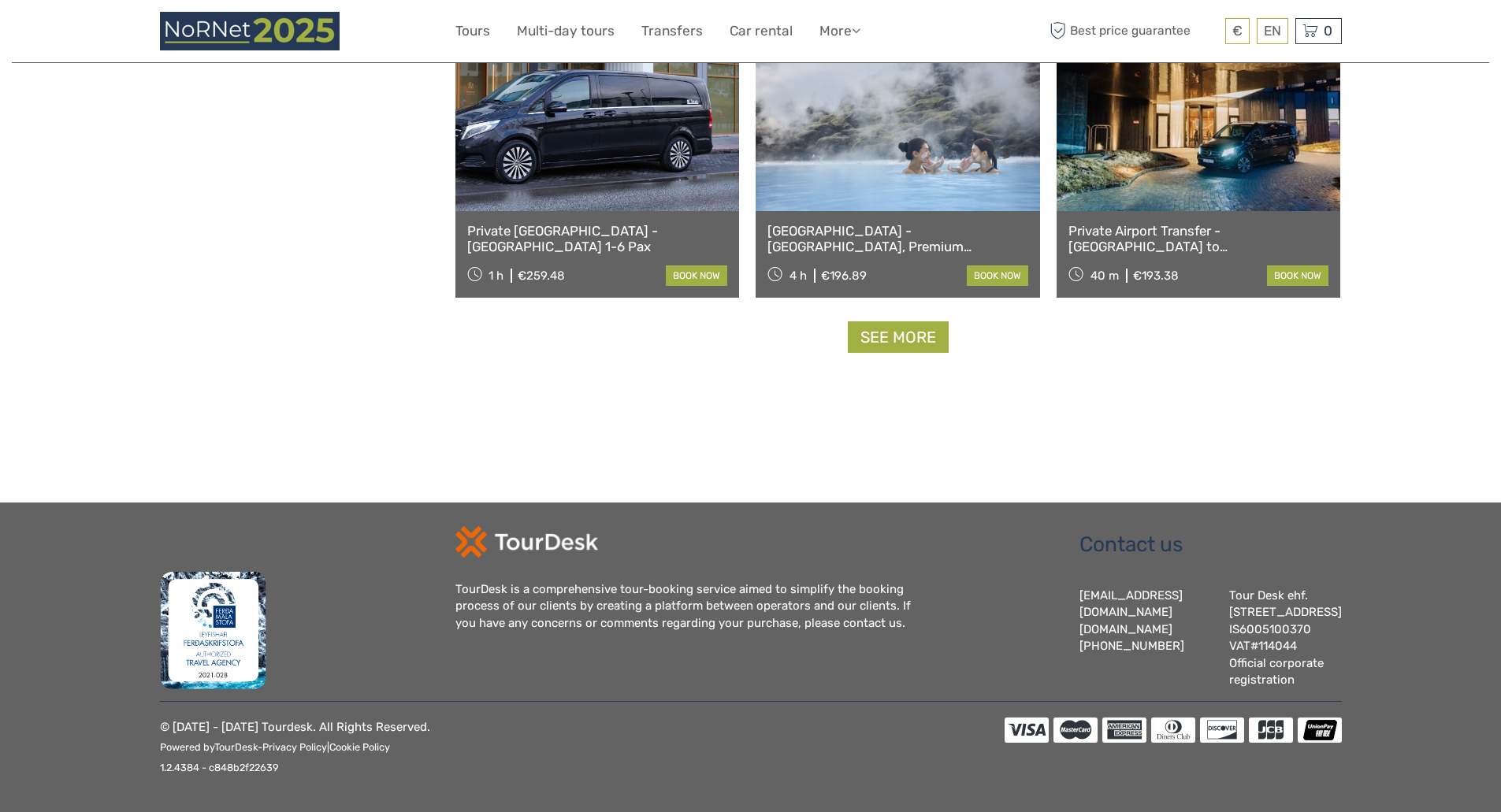
select select
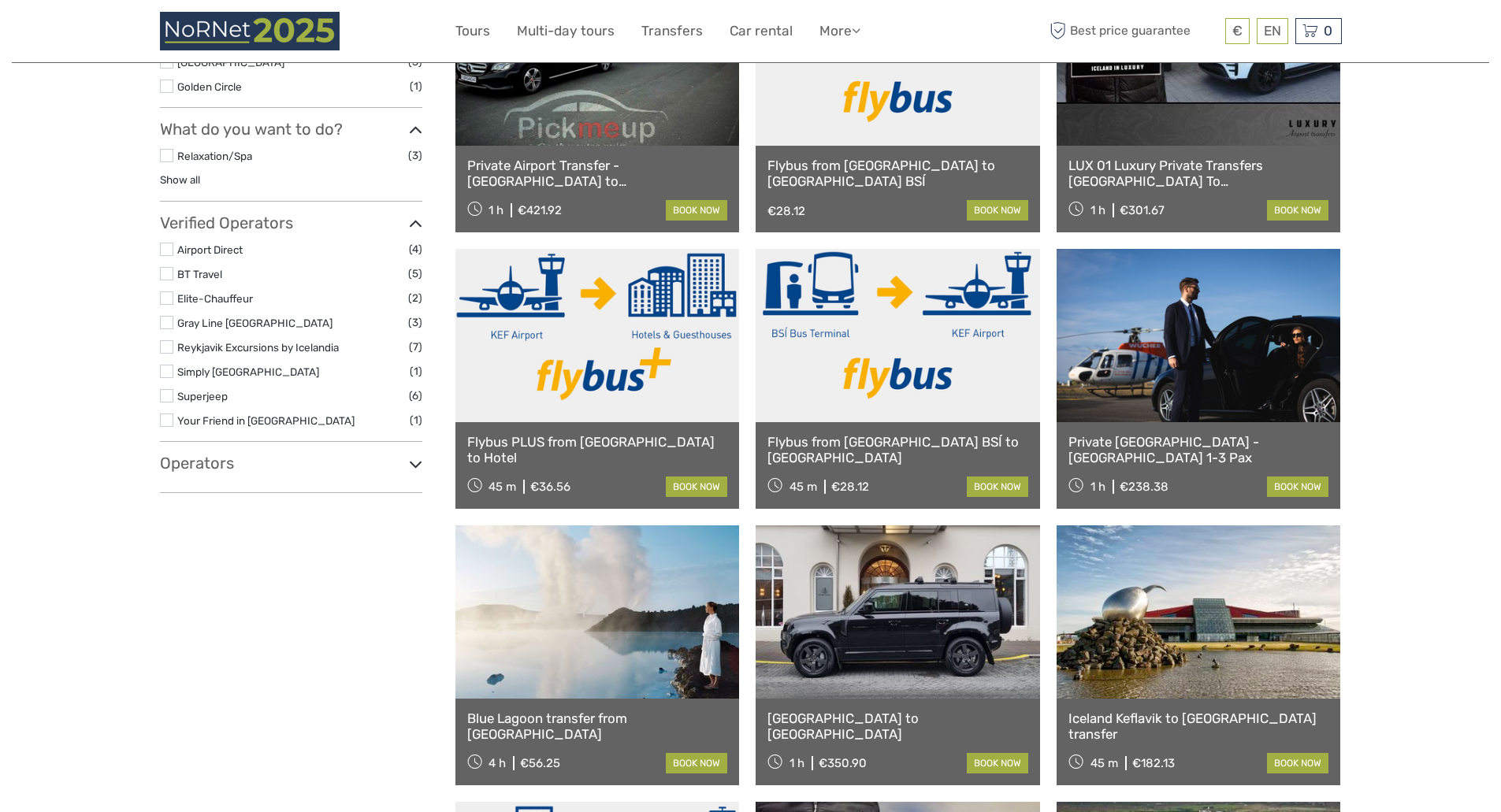
scroll to position [524, 0]
click at [903, 344] on link at bounding box center [898, 335] width 285 height 173
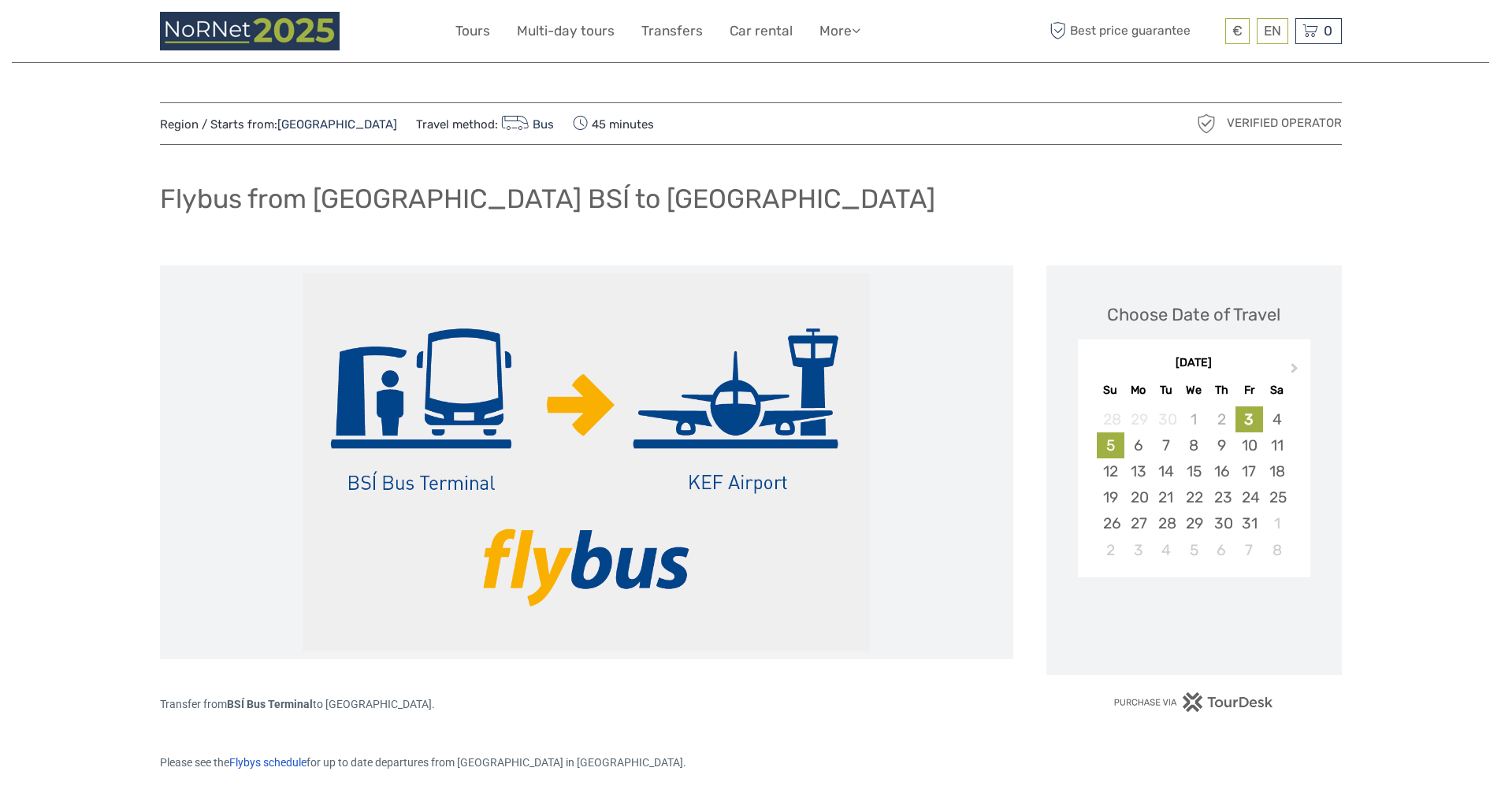
click at [1111, 448] on div "5" at bounding box center [1110, 445] width 28 height 26
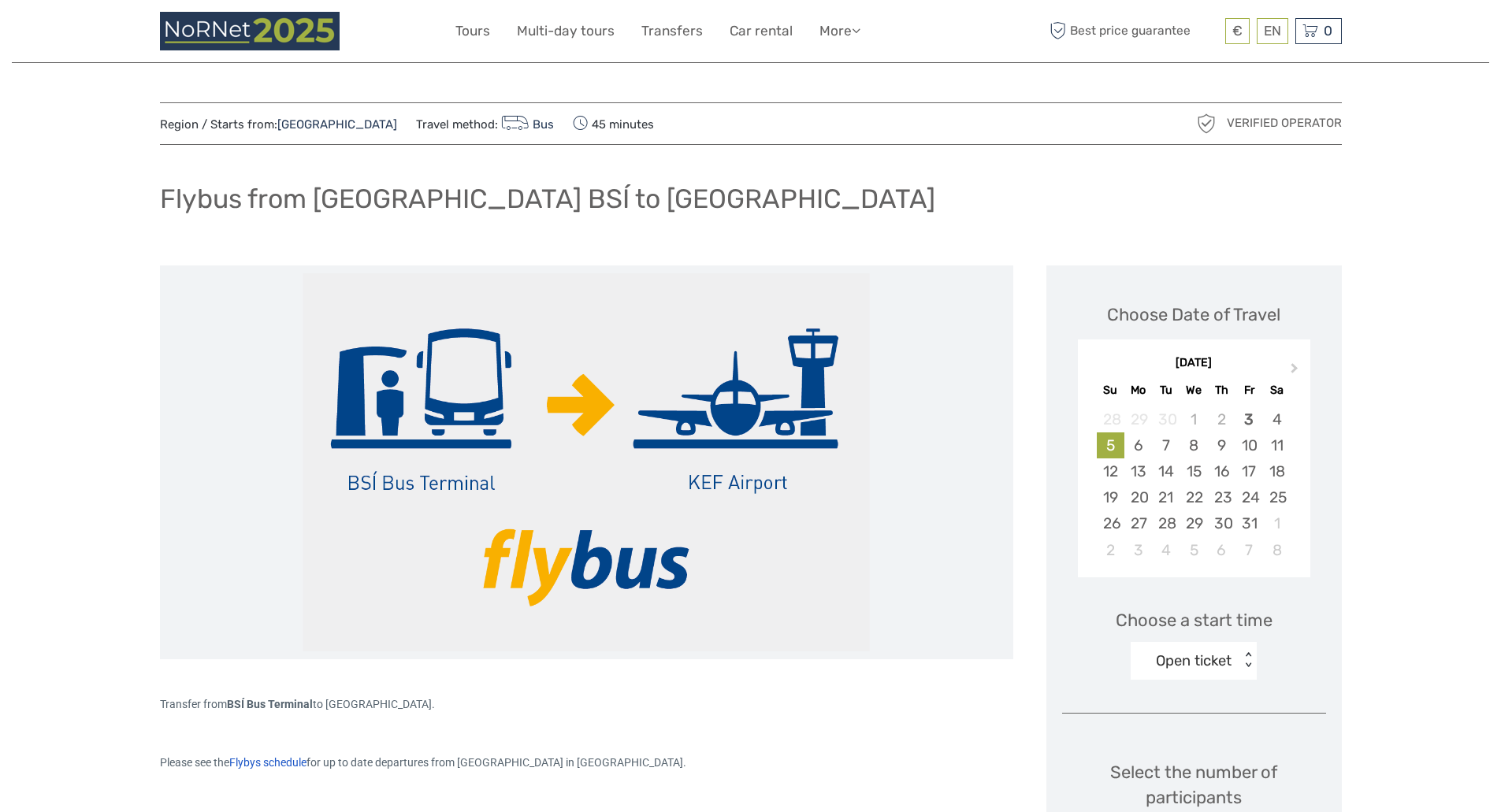
click at [1220, 673] on div "Open ticket" at bounding box center [1185, 660] width 110 height 24
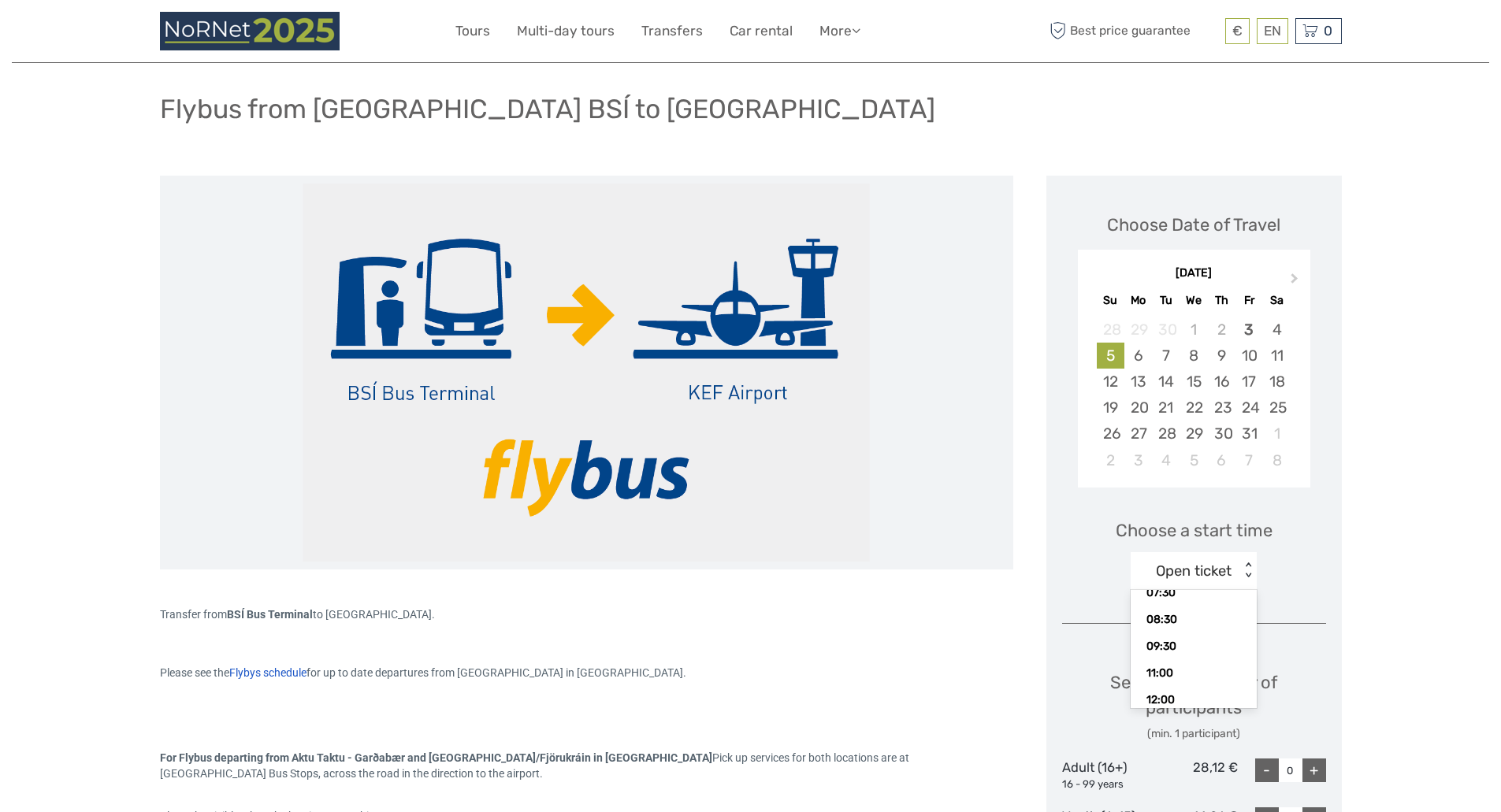
scroll to position [124, 0]
click at [1182, 634] on div "08:30" at bounding box center [1192, 628] width 110 height 27
click at [1213, 575] on div "08:30" at bounding box center [1193, 570] width 41 height 20
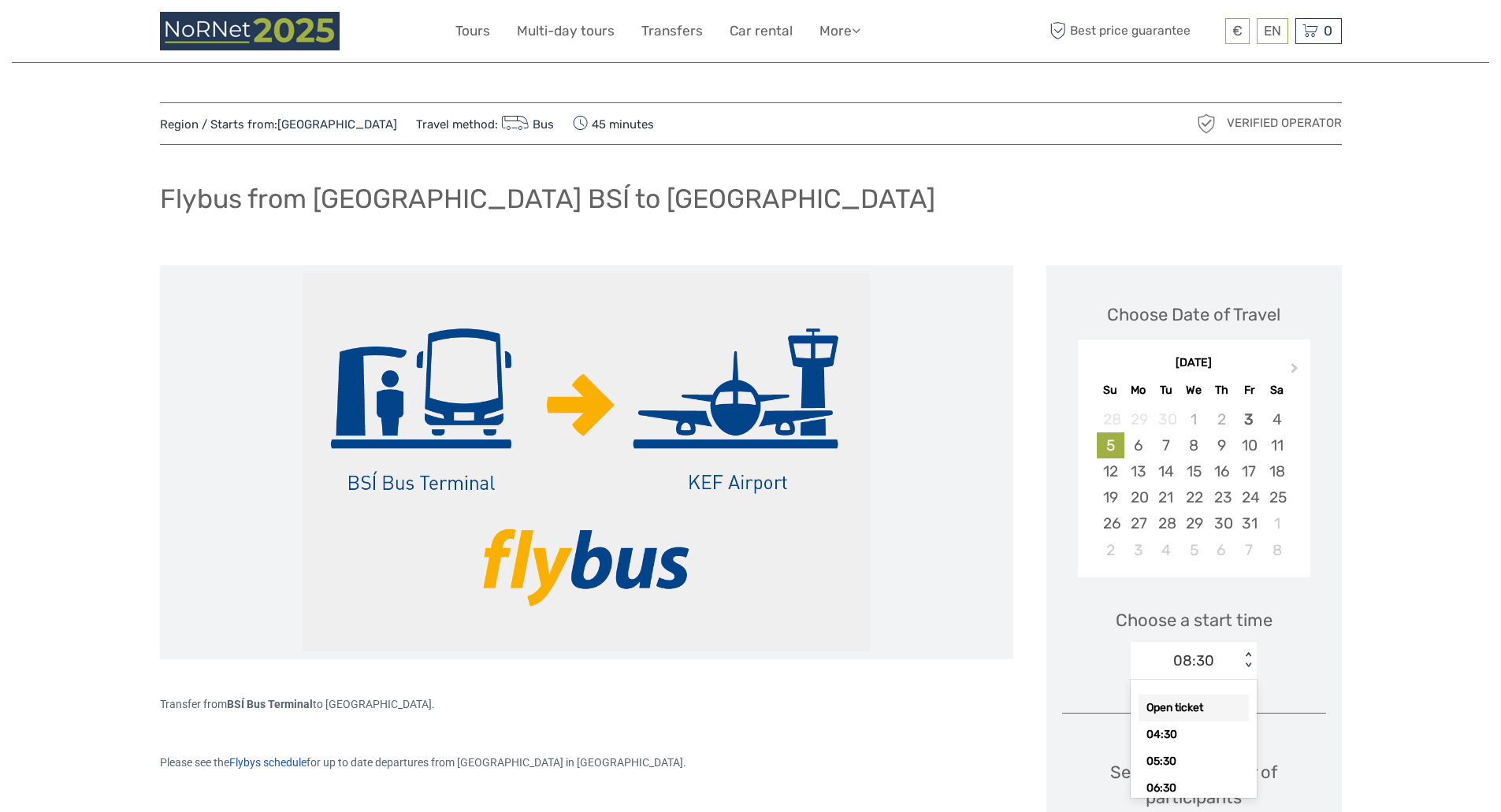
click at [1186, 710] on div "Open ticket" at bounding box center [1192, 708] width 110 height 27
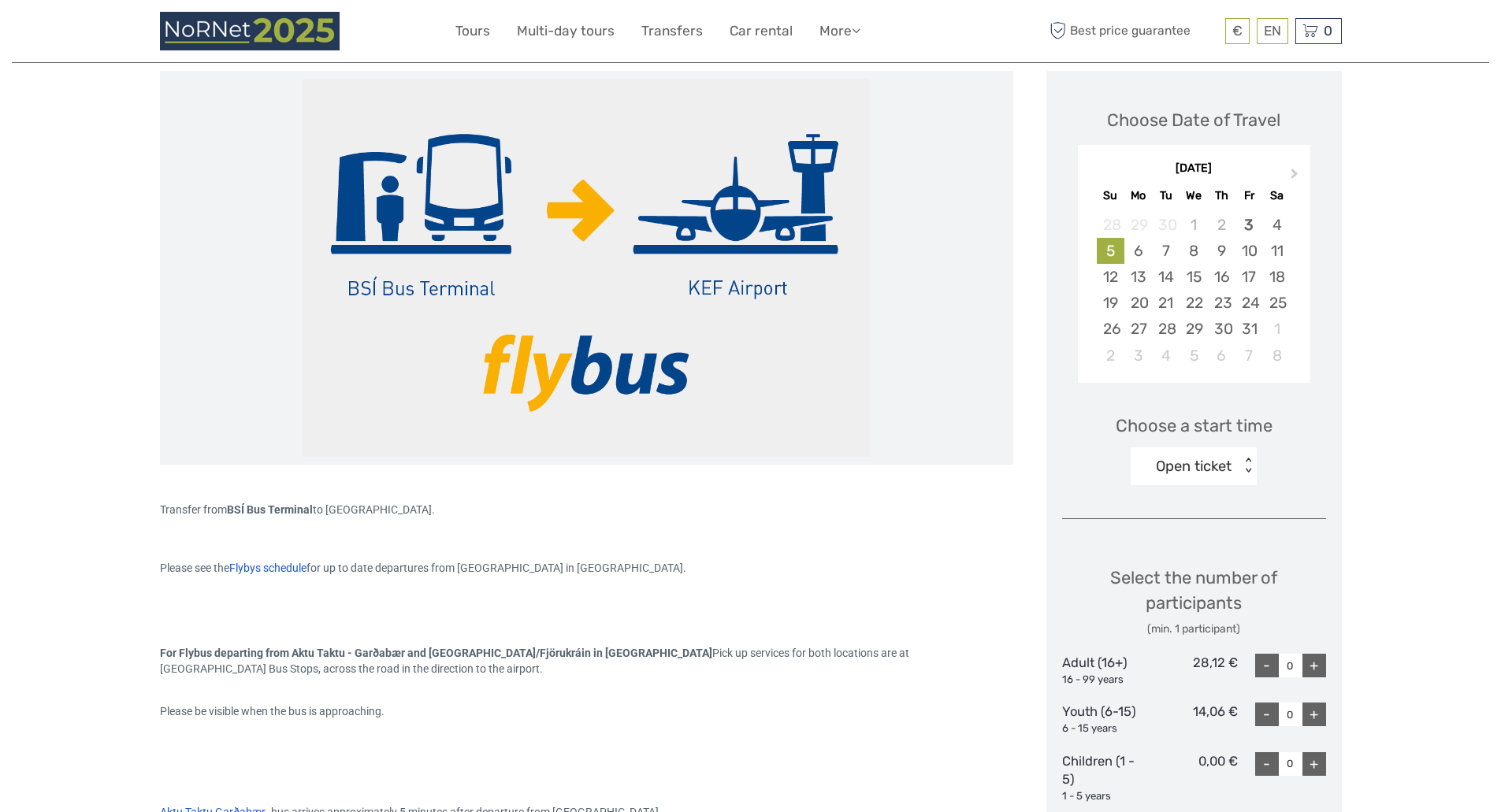
scroll to position [195, 0]
click at [1193, 456] on div "Open ticket" at bounding box center [1193, 465] width 75 height 20
click at [1184, 558] on div "08:30" at bounding box center [1192, 565] width 110 height 27
click at [1315, 662] on div "+" at bounding box center [1314, 665] width 24 height 24
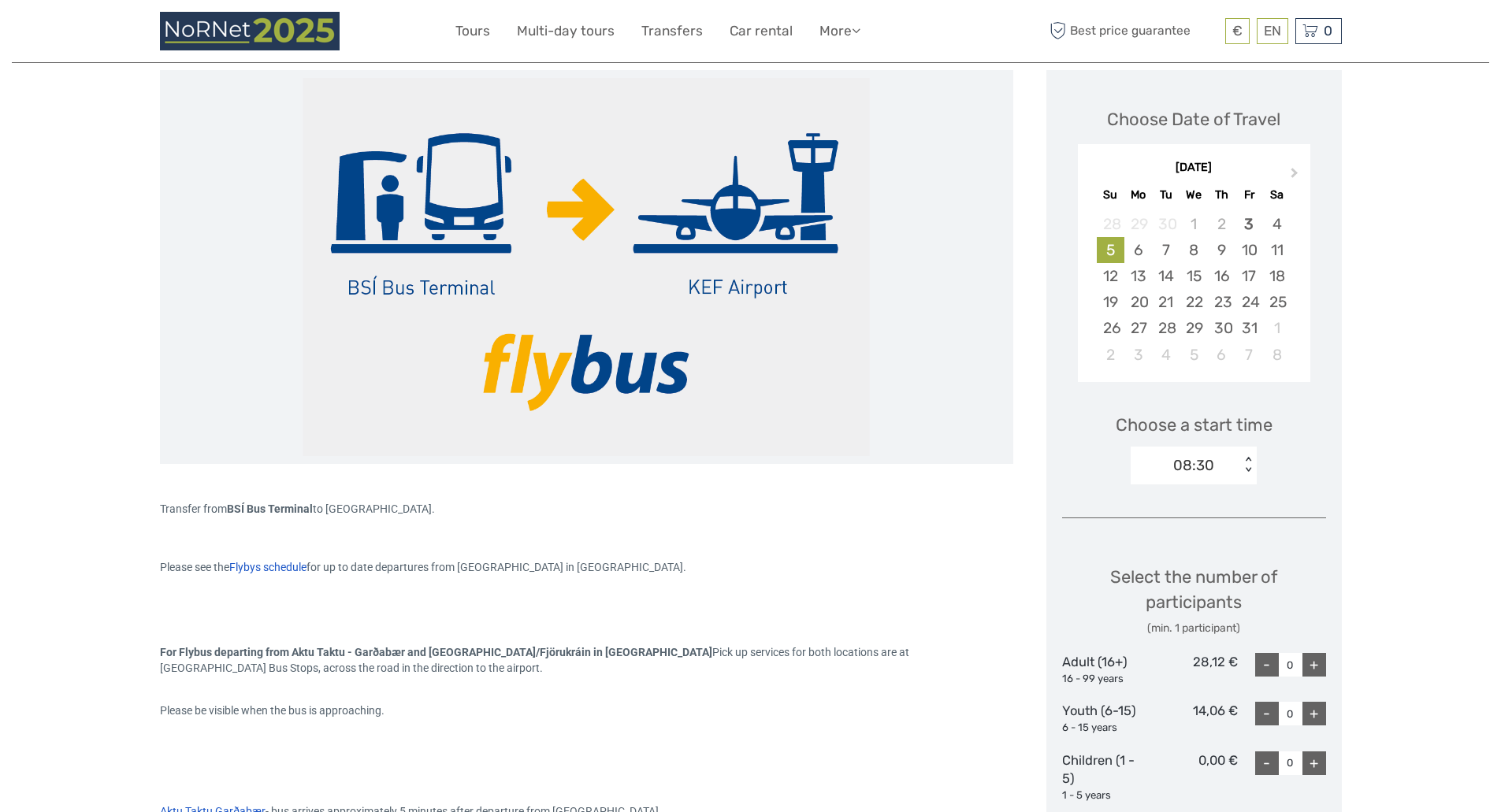
type input "1"
click at [1205, 473] on div "08:30" at bounding box center [1193, 465] width 41 height 20
click at [1199, 591] on div "08:30" at bounding box center [1192, 595] width 110 height 27
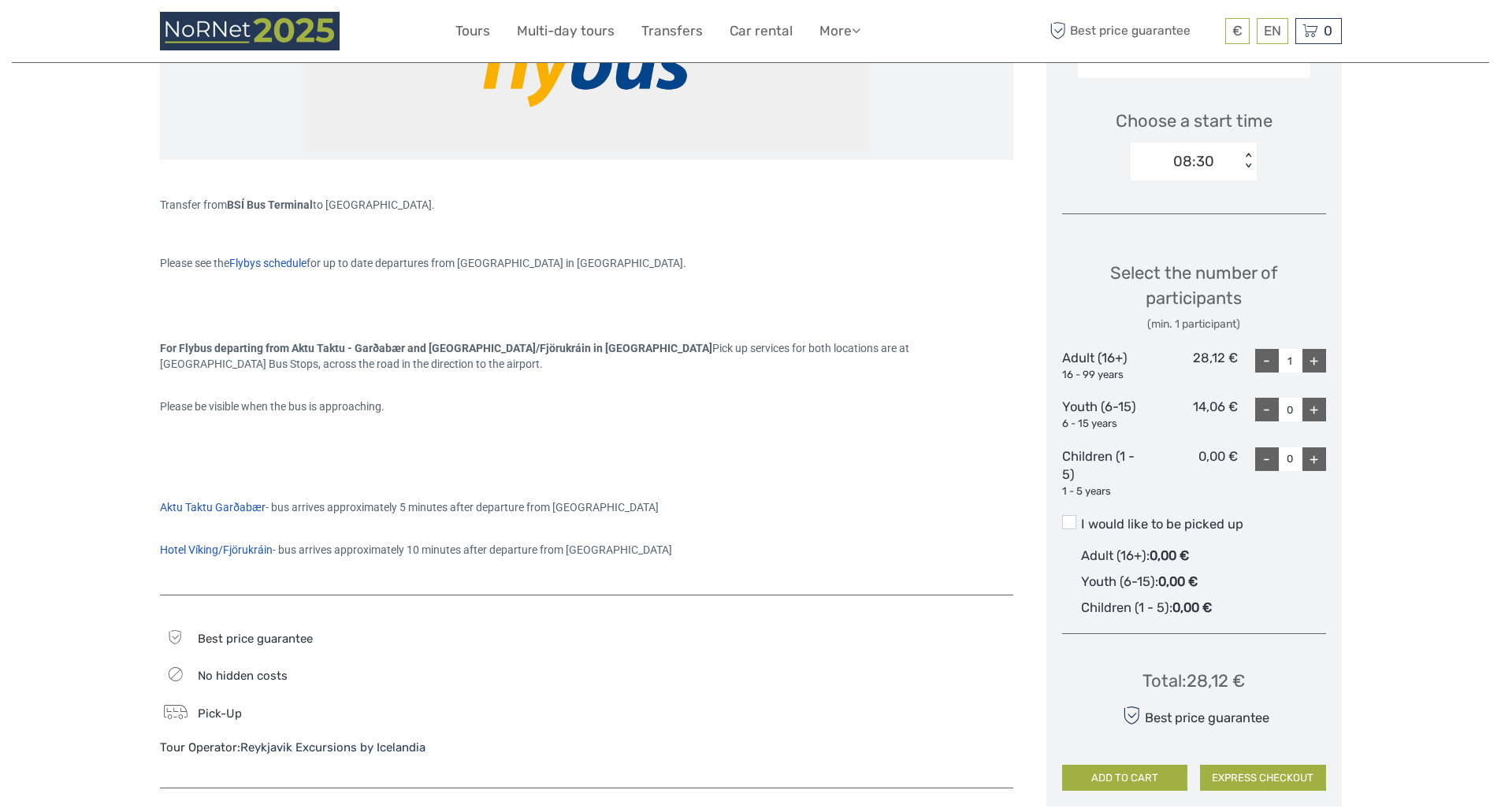
scroll to position [494, 0]
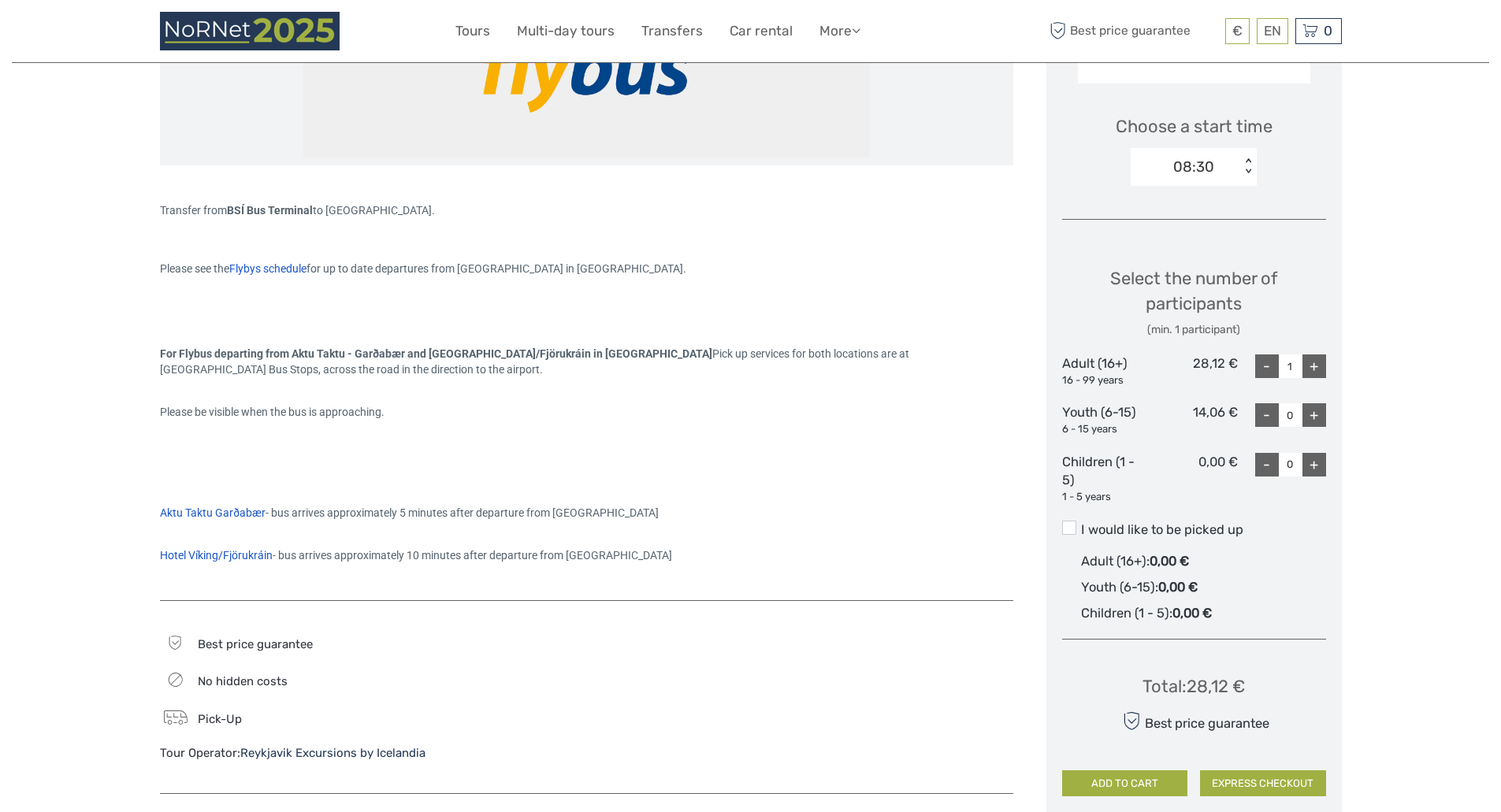
click at [271, 267] on span "Flybys schedule" at bounding box center [268, 268] width 77 height 12
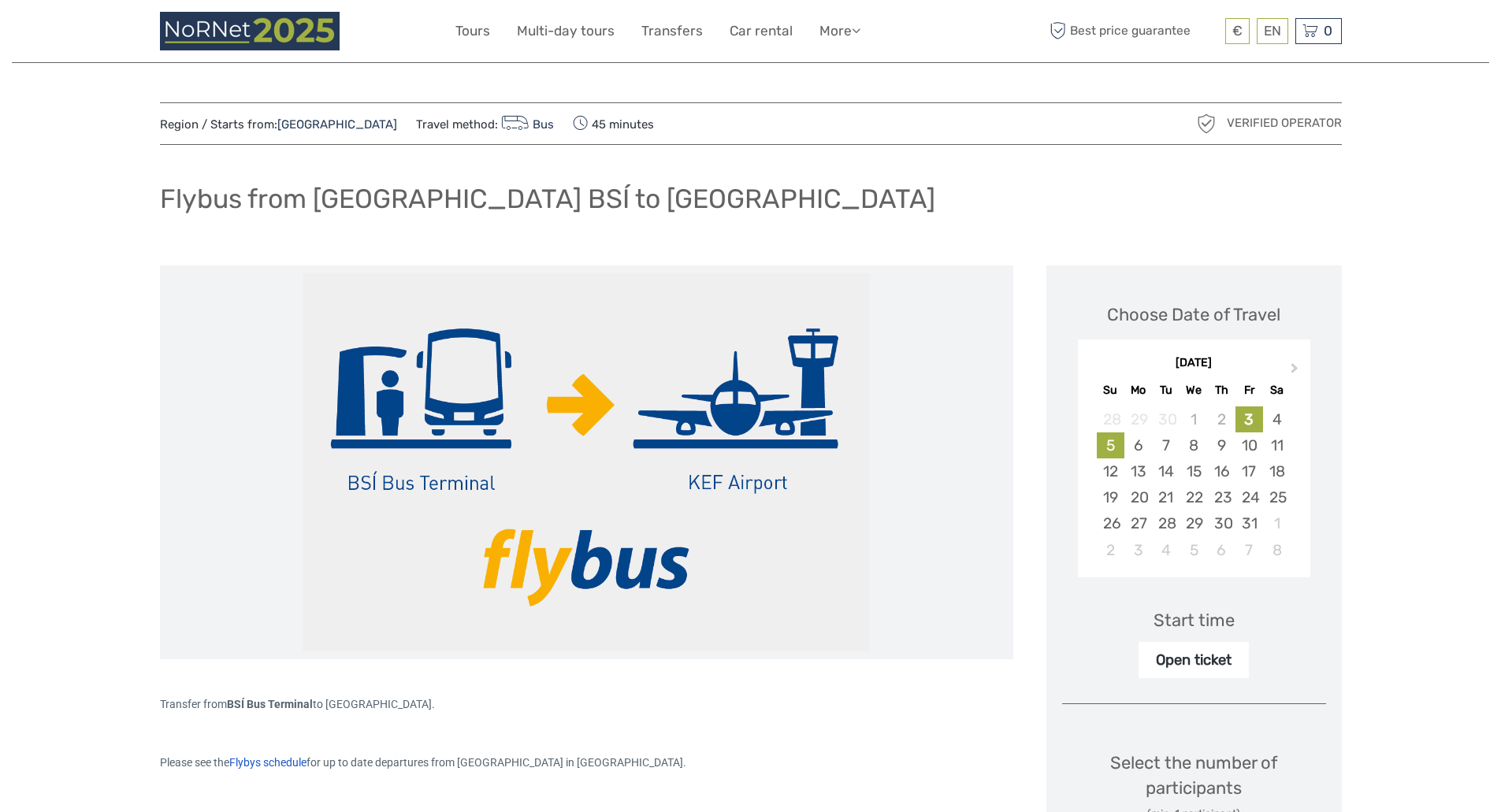
click at [1105, 452] on div "5" at bounding box center [1110, 445] width 28 height 26
click at [1188, 657] on div "Open ticket" at bounding box center [1193, 660] width 75 height 20
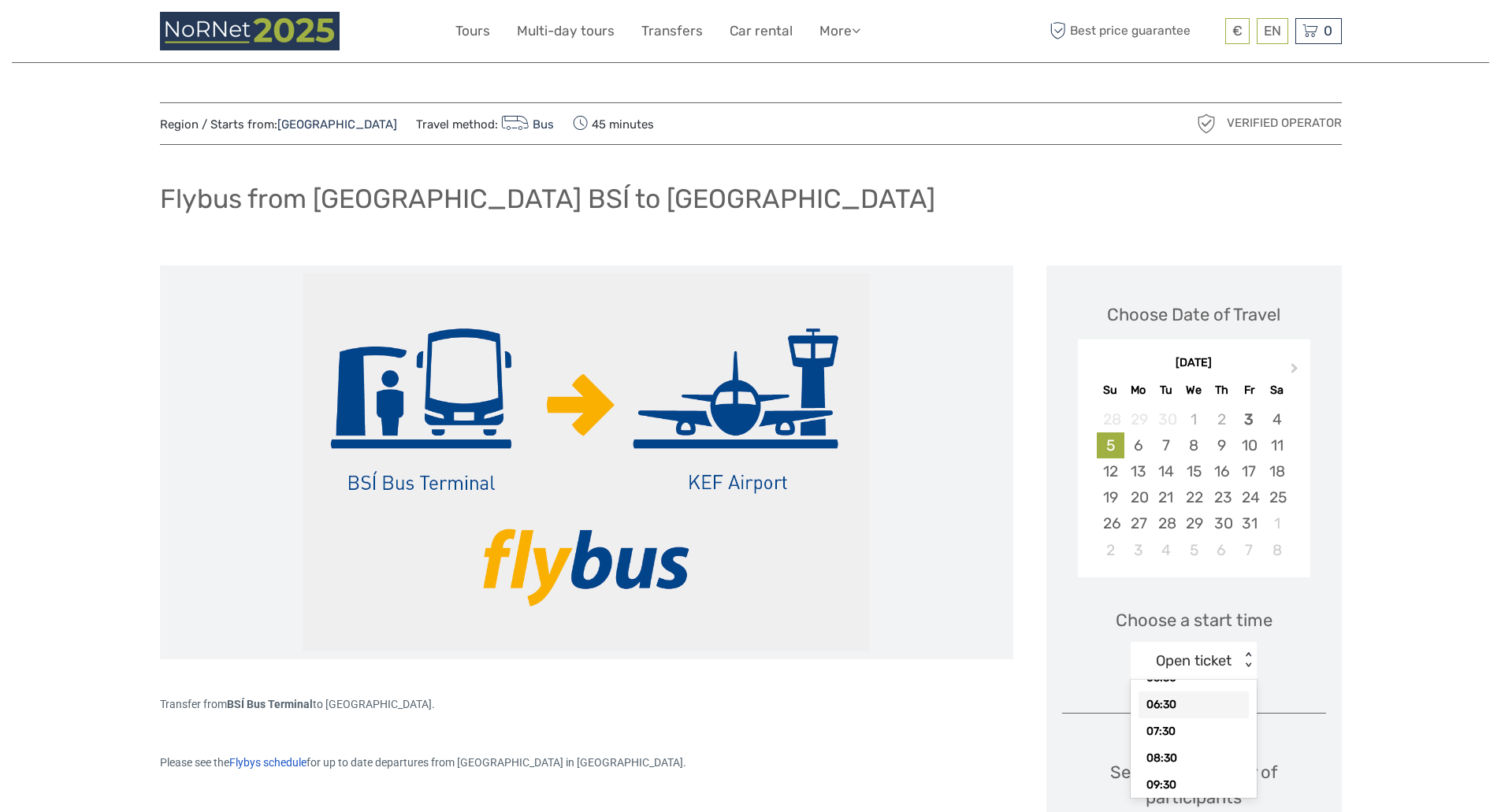
scroll to position [85, 0]
click at [1171, 753] on div "08:30" at bounding box center [1192, 757] width 110 height 27
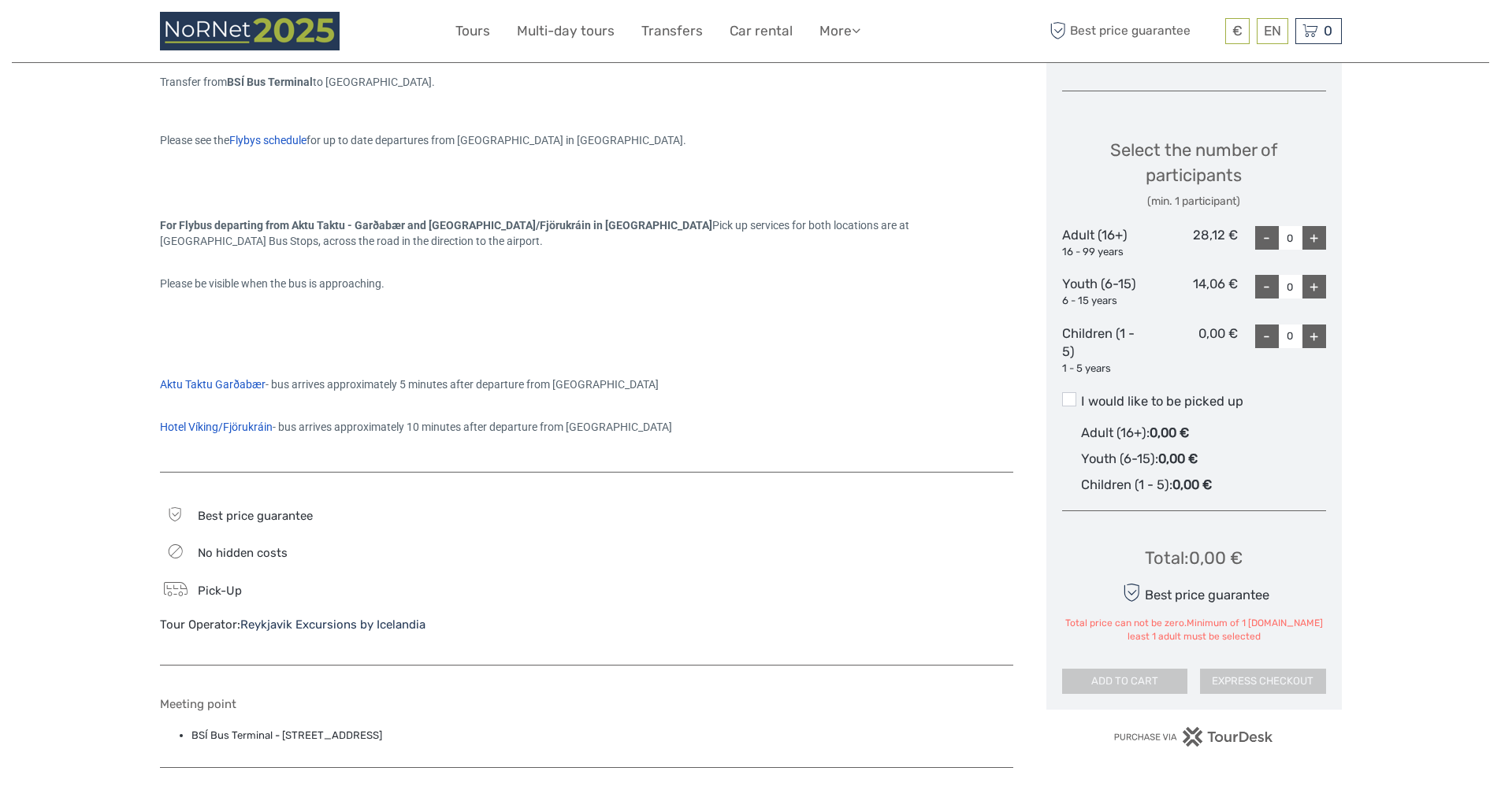
scroll to position [636, 0]
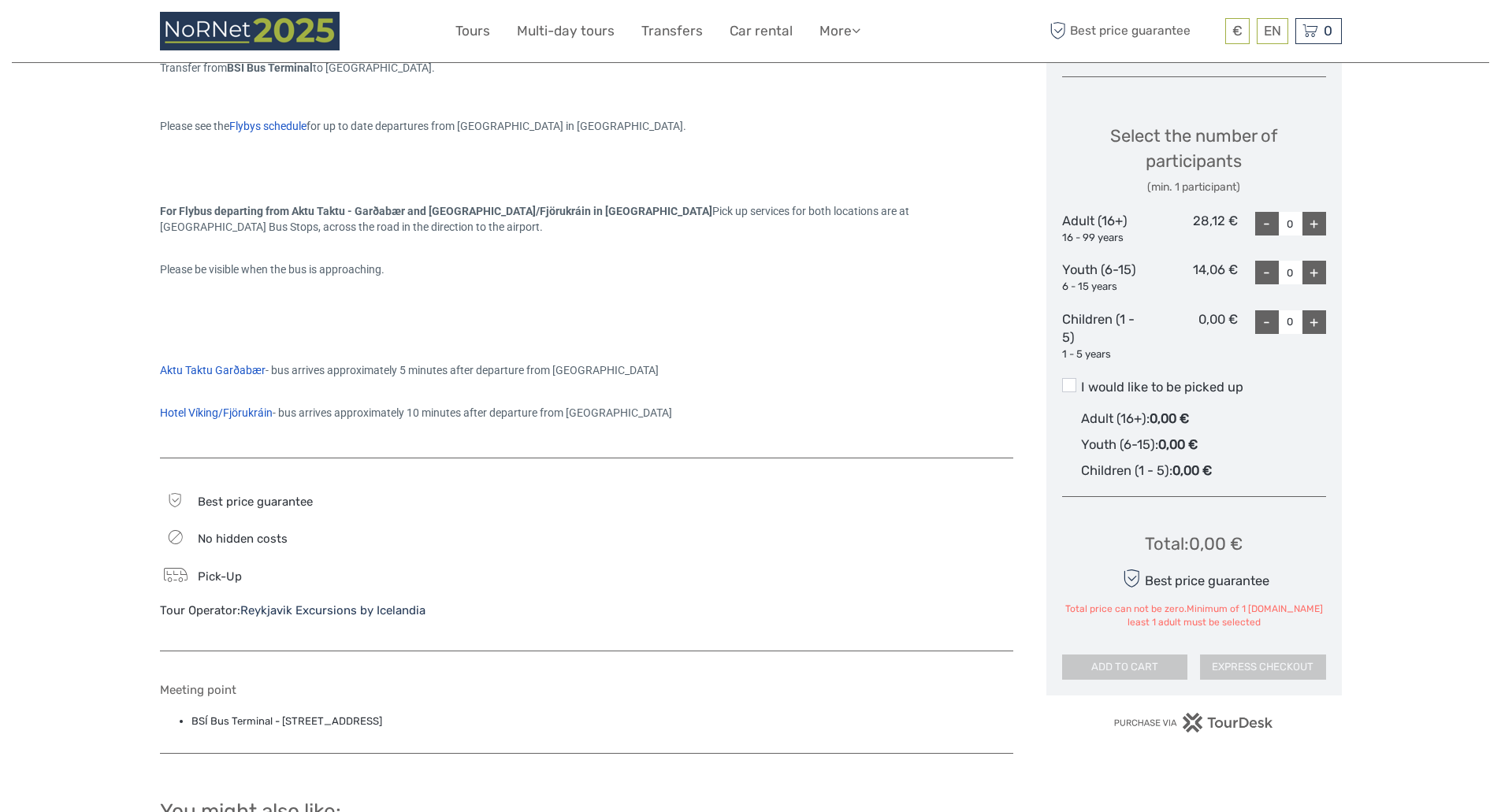
click at [1317, 227] on div "+" at bounding box center [1314, 224] width 24 height 24
type input "1"
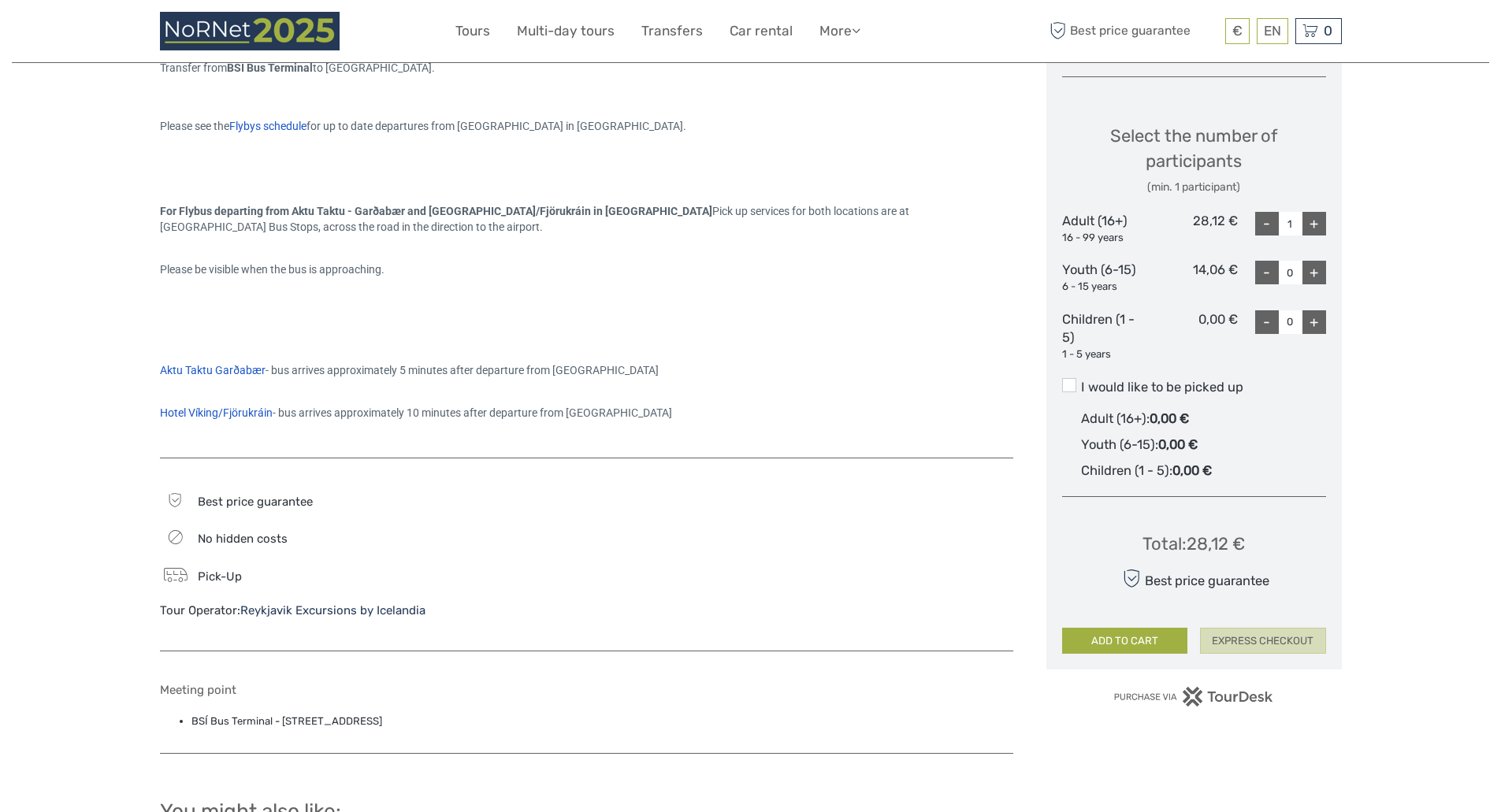
click at [1252, 635] on button "EXPRESS CHECKOUT" at bounding box center [1263, 641] width 126 height 27
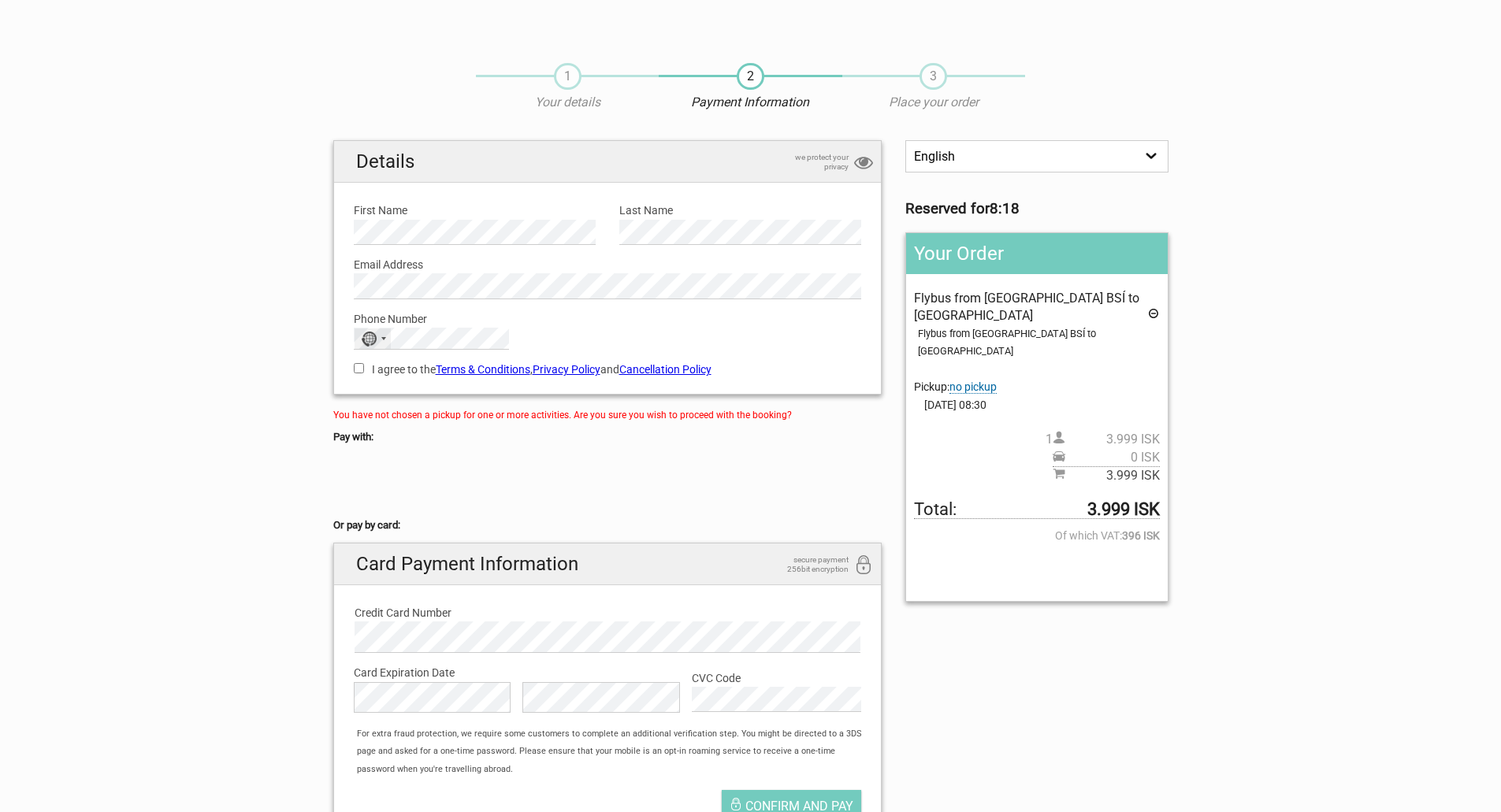
click at [379, 341] on div "No country selected" at bounding box center [373, 338] width 36 height 20
type input "+46"
click at [405, 395] on span "[GEOGRAPHIC_DATA]" at bounding box center [436, 390] width 106 height 17
click at [359, 367] on input "I agree to the Terms & Conditions , Privacy Policy and Cancellation Policy" at bounding box center [358, 368] width 11 height 11
checkbox input "true"
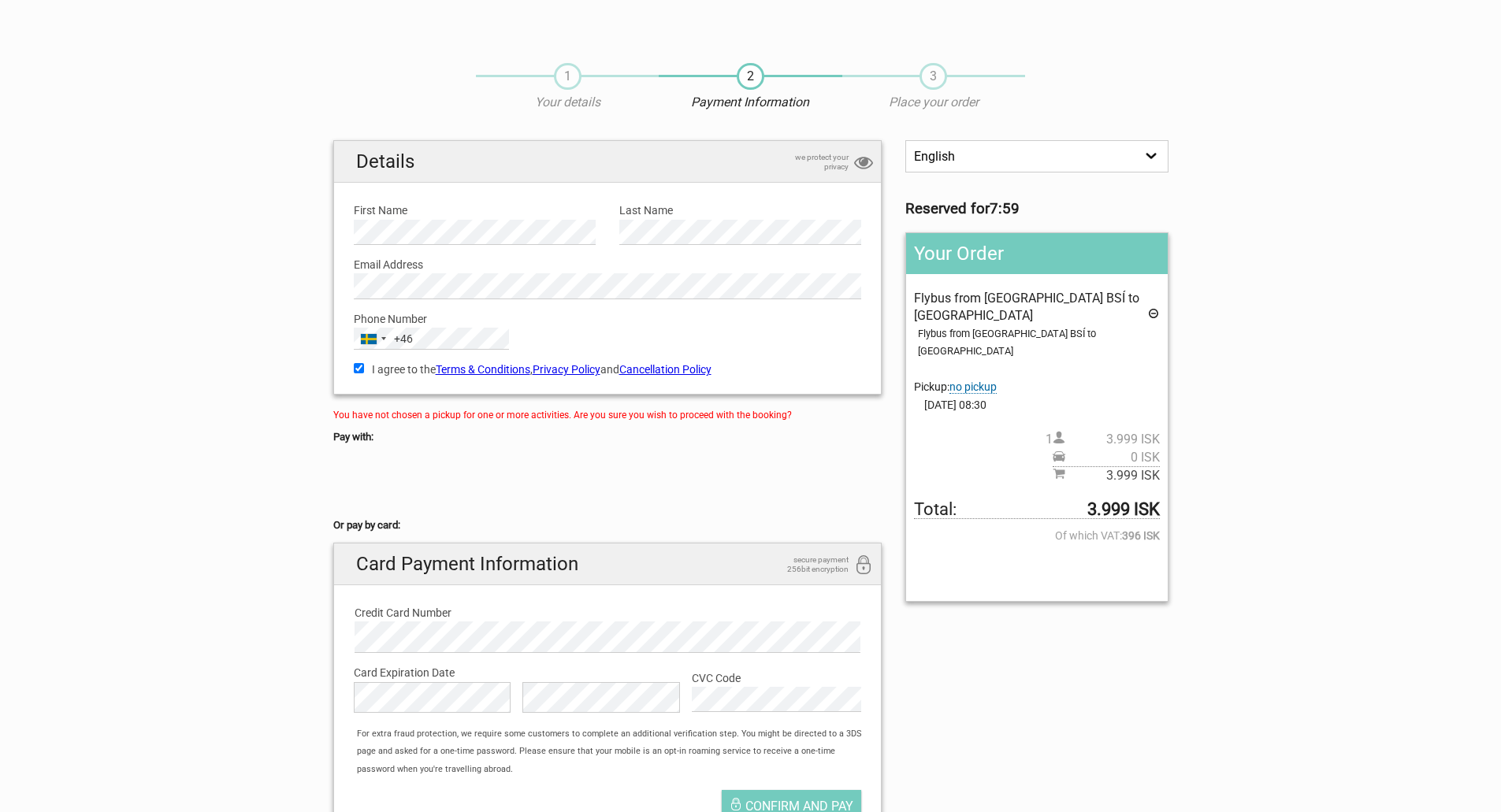
click at [975, 380] on span "no pickup" at bounding box center [973, 387] width 47 height 13
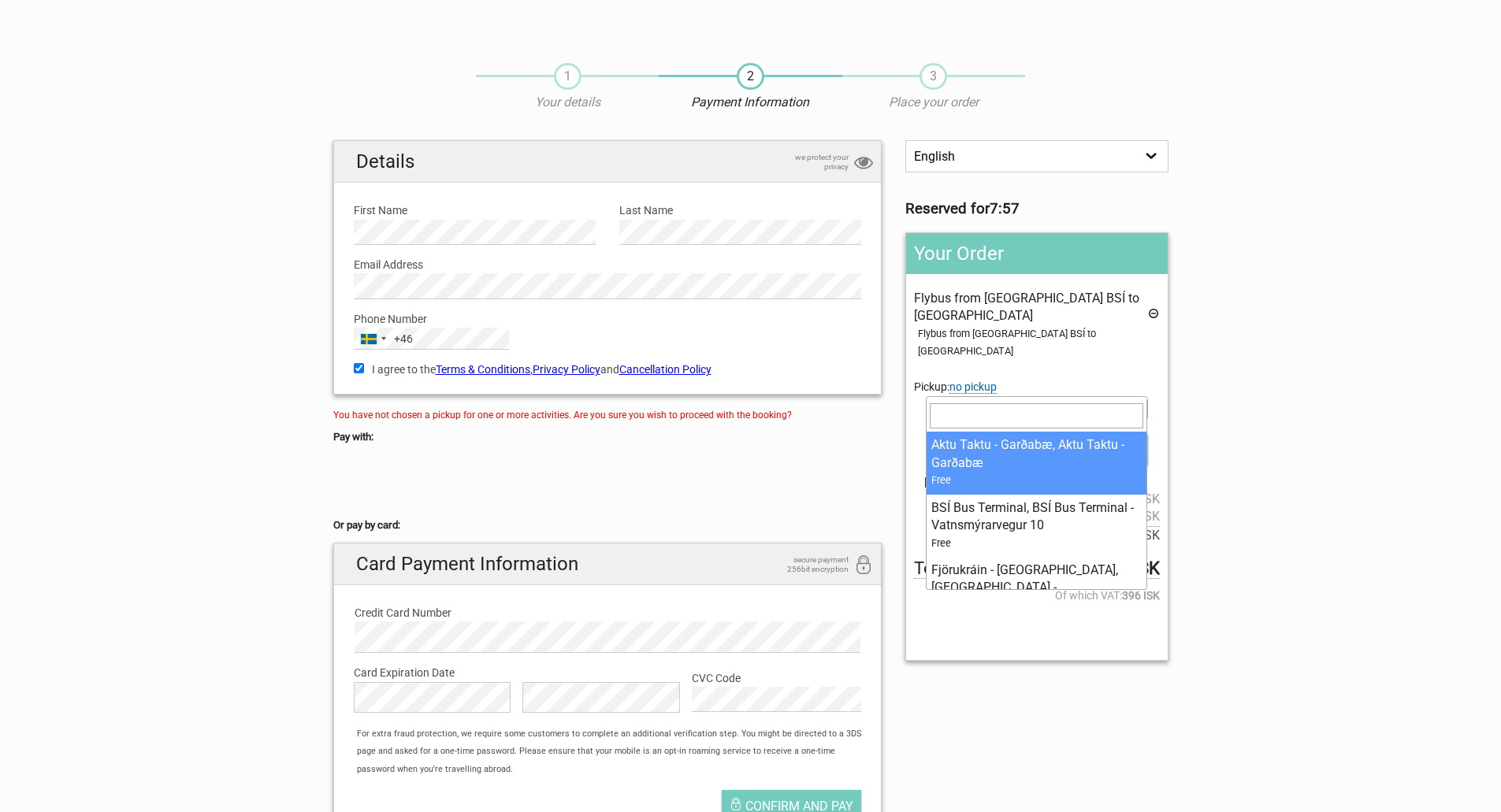
click at [986, 396] on span at bounding box center [1037, 407] width 222 height 22
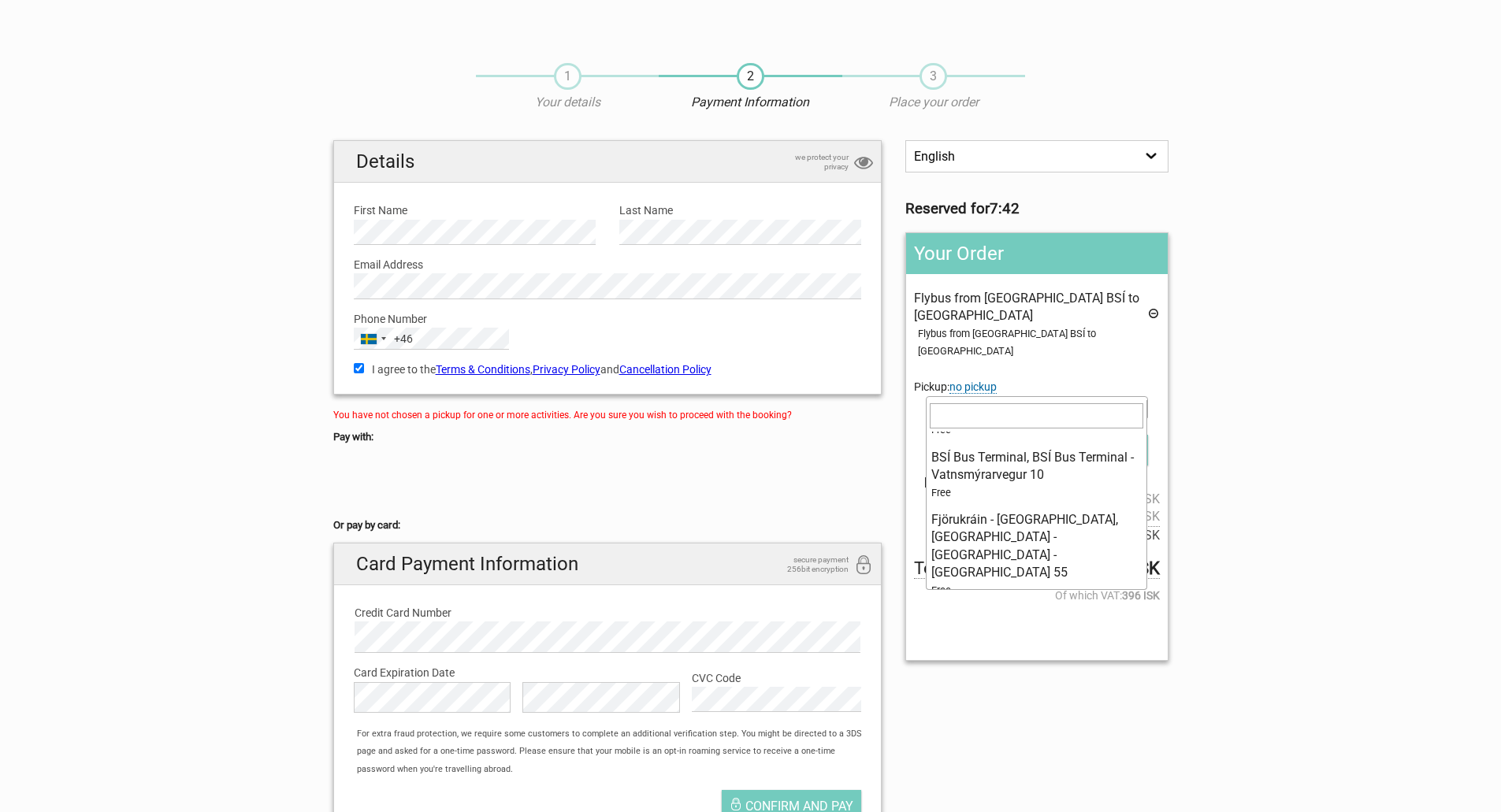
scroll to position [46, 0]
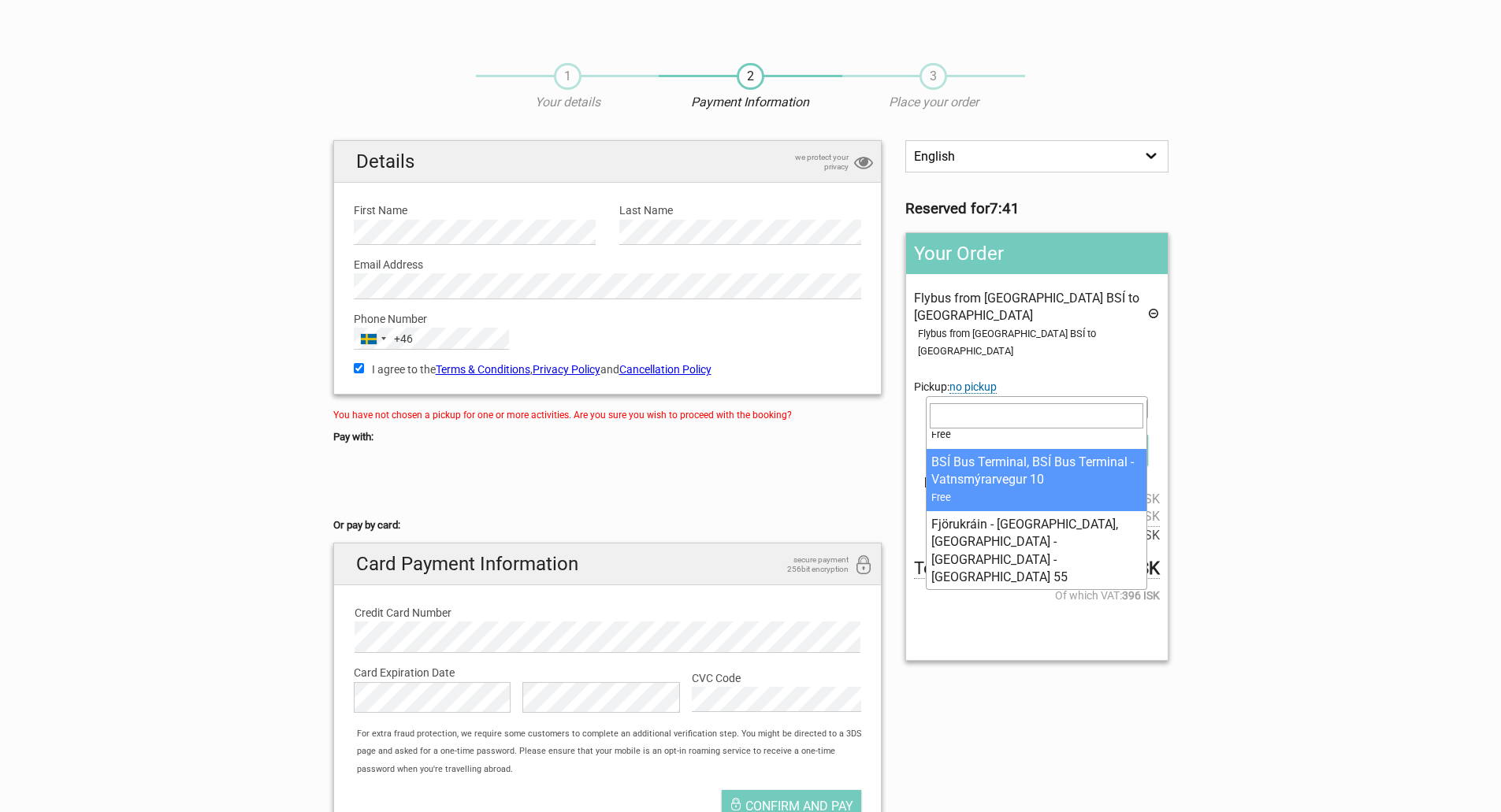
select select "1175984"
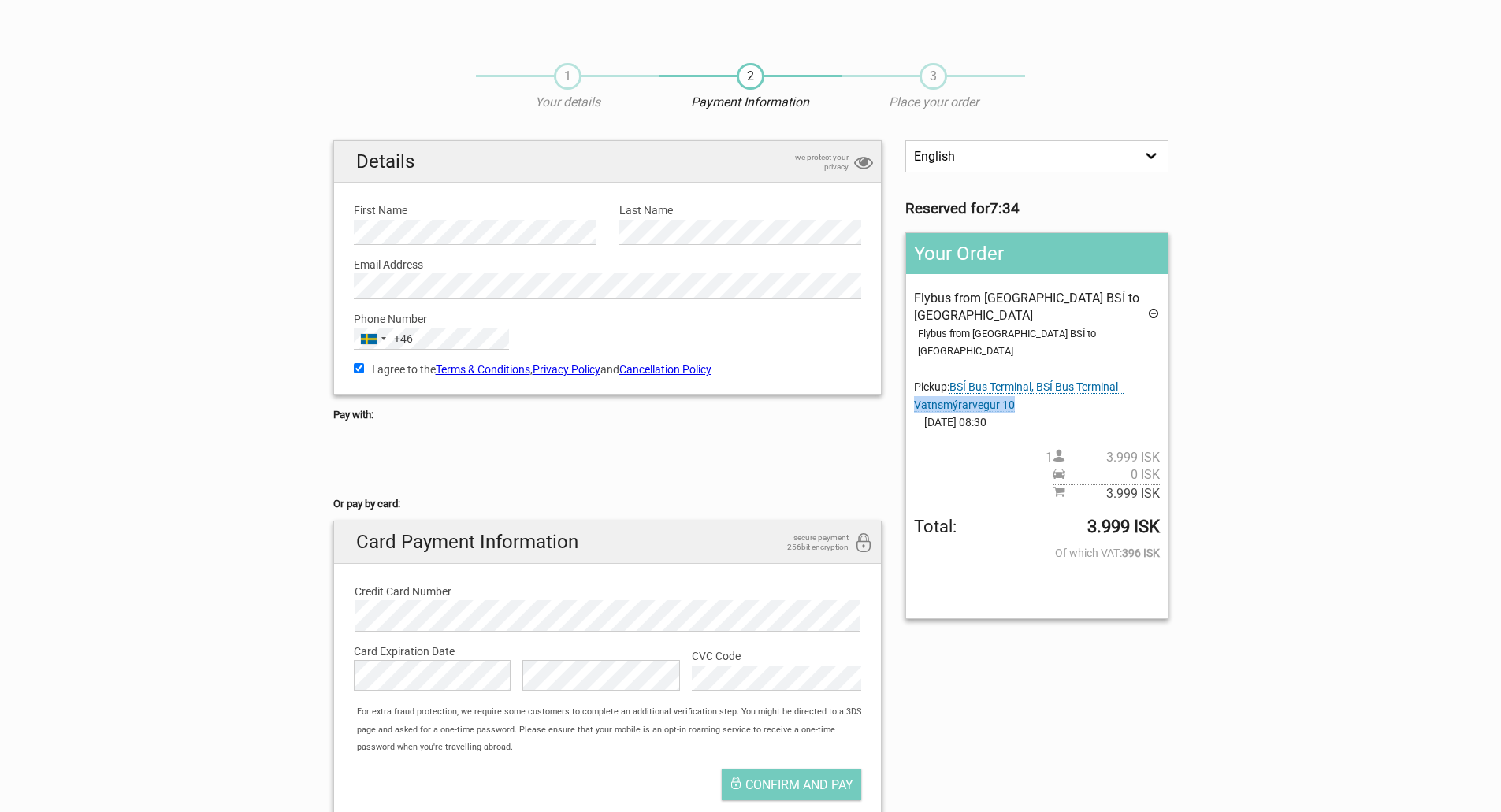
drag, startPoint x: 1016, startPoint y: 387, endPoint x: 917, endPoint y: 386, distance: 99.0
click at [917, 386] on div "Flybus from Reykjavik BSÍ to Keflavik Airport Flybus from Reykjavik BSÍ to Kefl…" at bounding box center [1036, 395] width 245 height 213
copy span "Vatnsmýrarvegur 10"
click at [743, 465] on div at bounding box center [608, 460] width 549 height 63
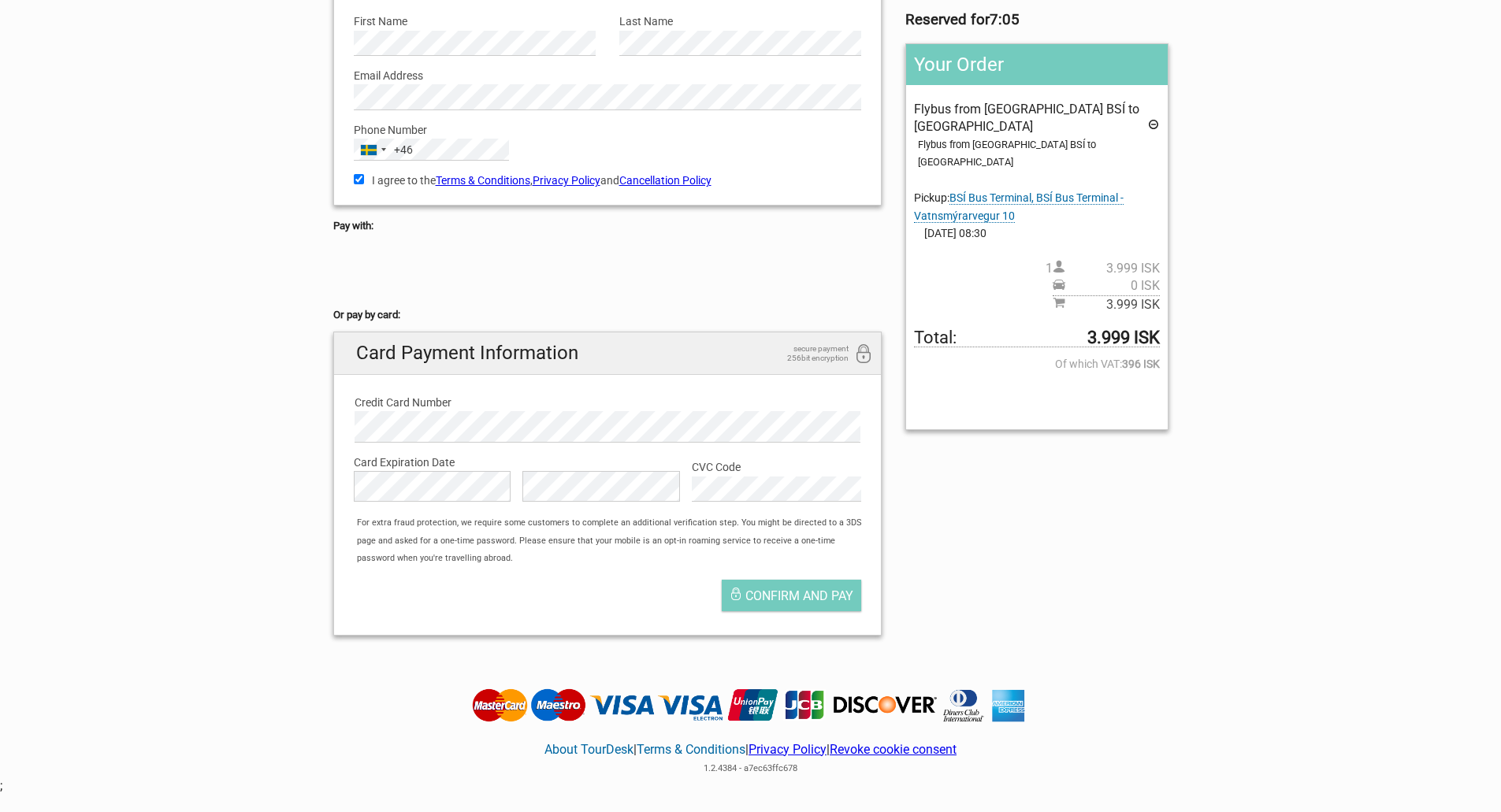
scroll to position [190, 0]
click at [792, 599] on span "Confirm and pay" at bounding box center [799, 595] width 108 height 15
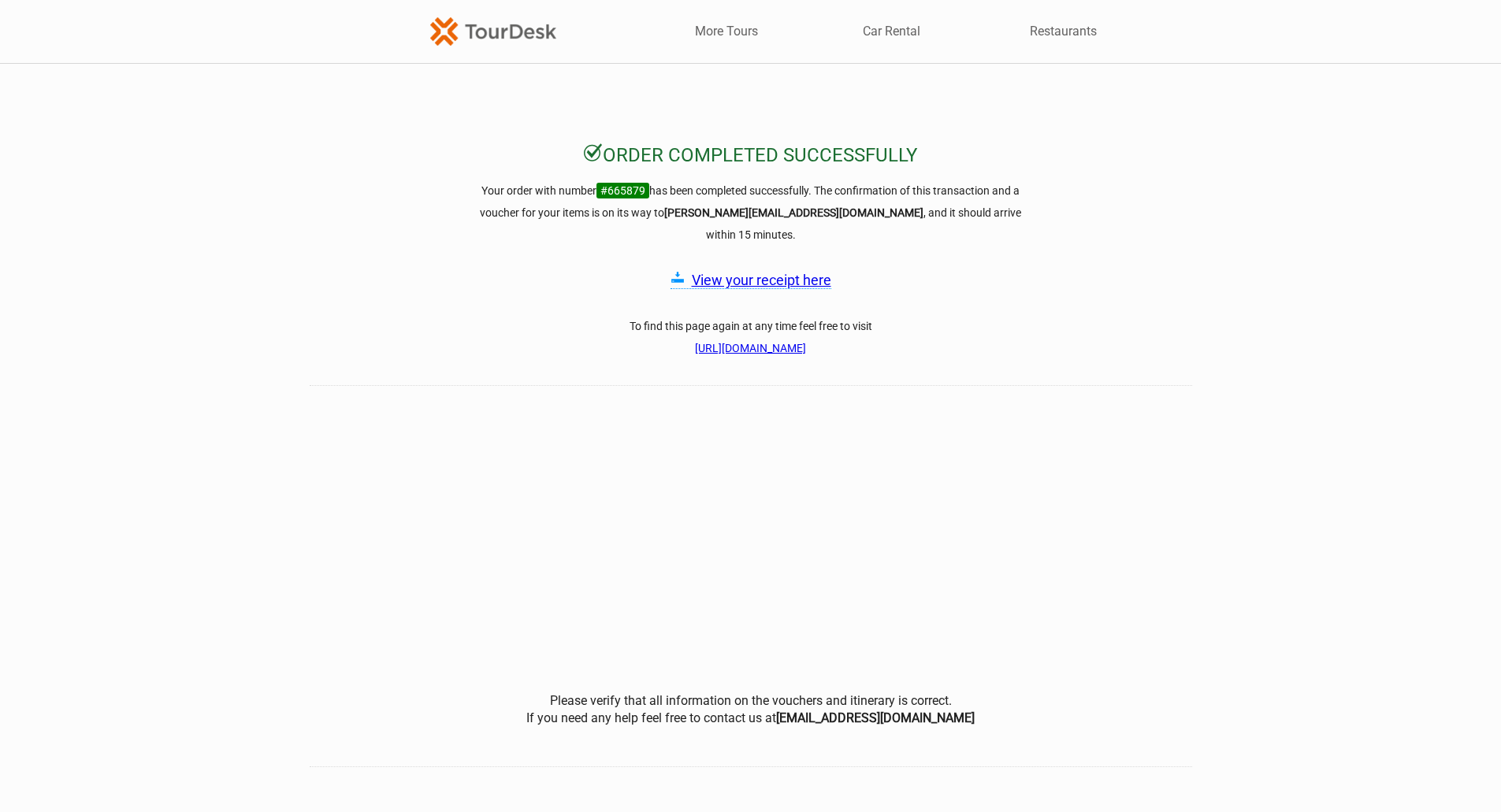
click at [738, 271] on link "View your receipt here" at bounding box center [761, 279] width 139 height 16
